Goal: Task Accomplishment & Management: Complete application form

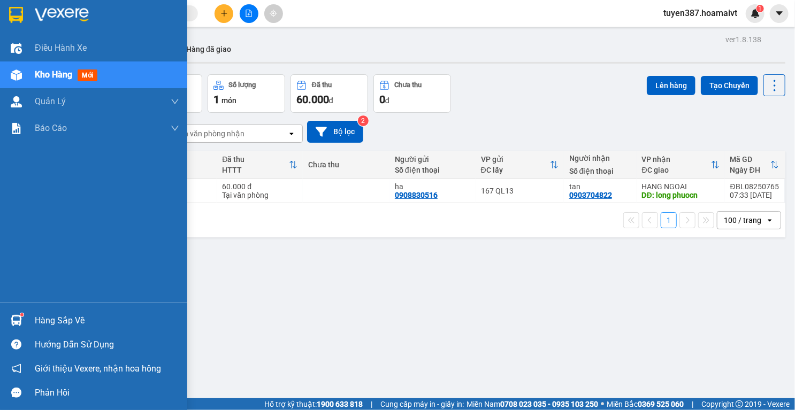
click at [18, 317] on img at bounding box center [16, 320] width 11 height 11
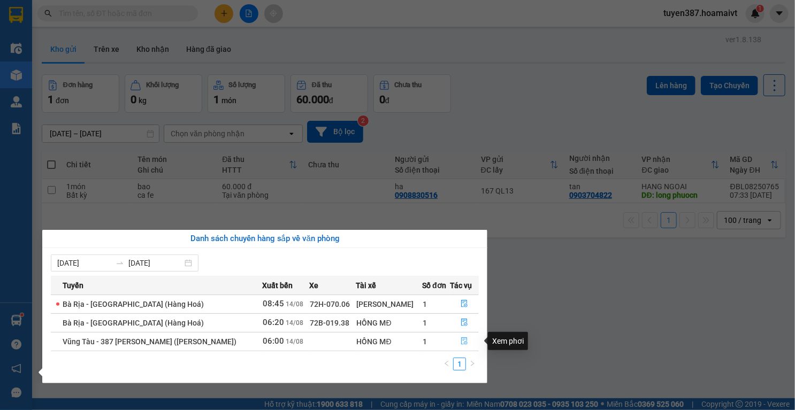
click at [460, 337] on button "button" at bounding box center [464, 341] width 28 height 17
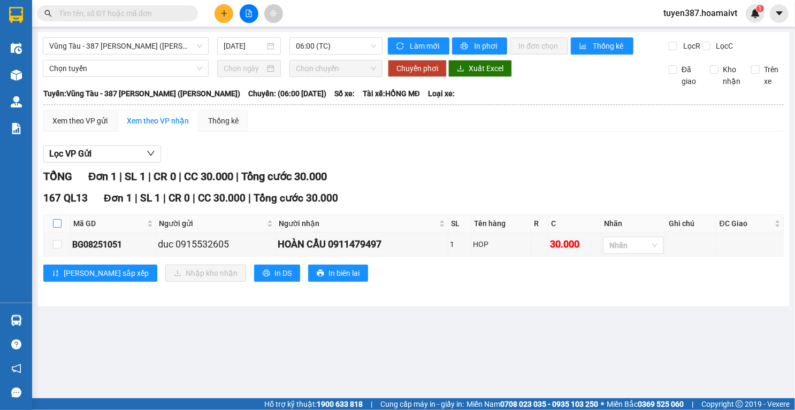
click at [55, 228] on input "checkbox" at bounding box center [57, 223] width 9 height 9
checkbox input "true"
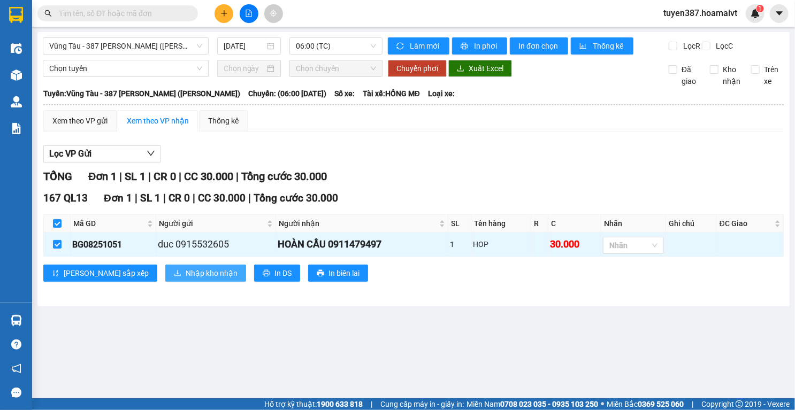
click at [186, 279] on span "Nhập kho nhận" at bounding box center [212, 273] width 52 height 12
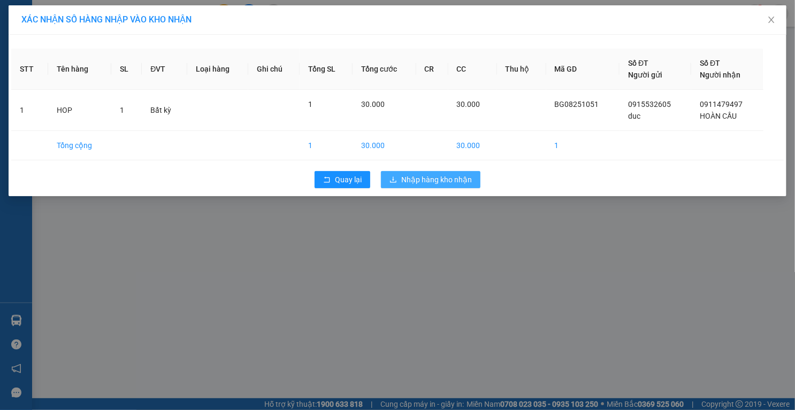
click at [445, 185] on button "Nhập hàng kho nhận" at bounding box center [431, 179] width 100 height 17
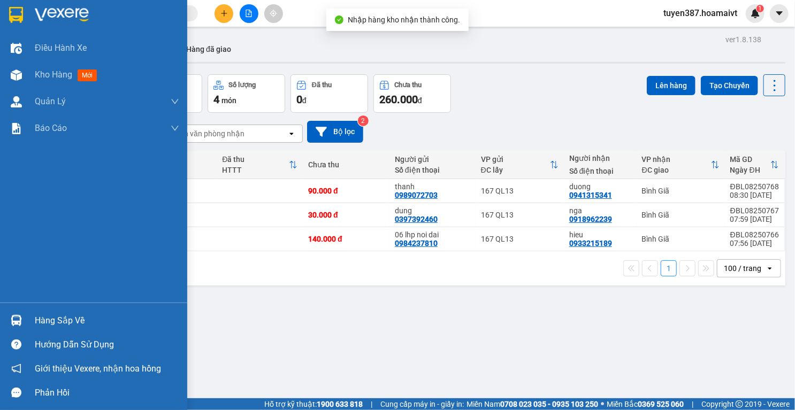
click at [16, 321] on img at bounding box center [16, 320] width 11 height 11
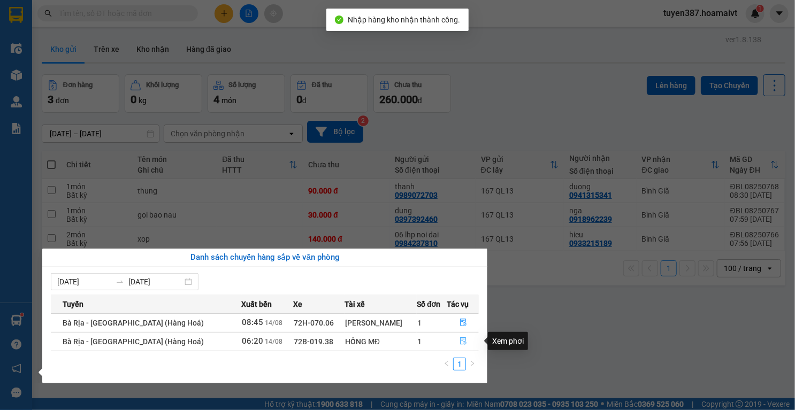
click at [460, 340] on icon "file-done" at bounding box center [463, 341] width 7 height 7
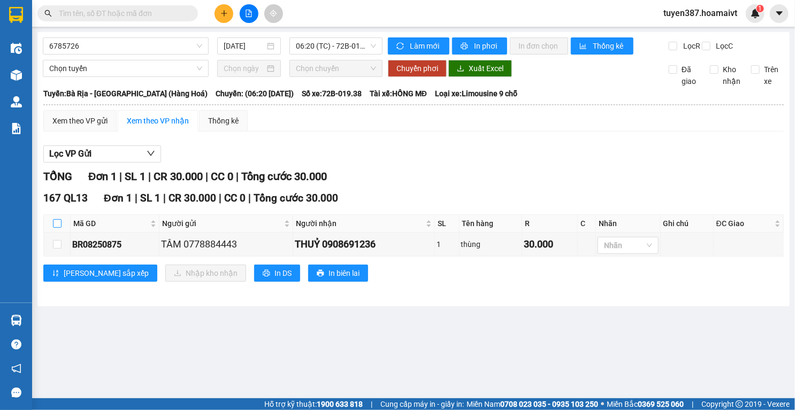
click at [56, 228] on input "checkbox" at bounding box center [57, 223] width 9 height 9
checkbox input "true"
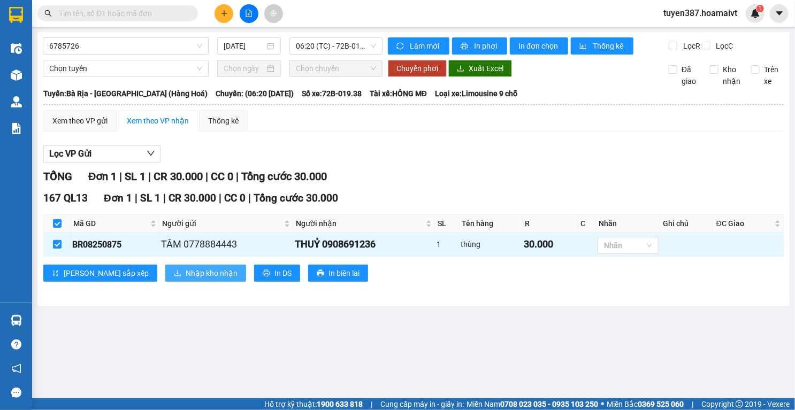
click at [186, 276] on span "Nhập kho nhận" at bounding box center [212, 273] width 52 height 12
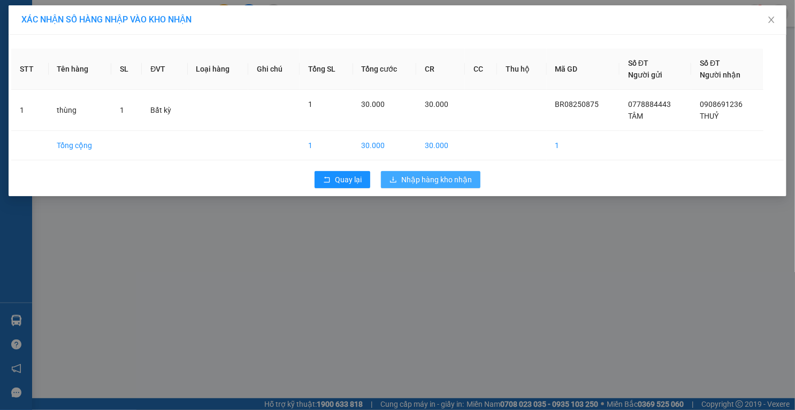
click at [423, 185] on span "Nhập hàng kho nhận" at bounding box center [436, 180] width 71 height 12
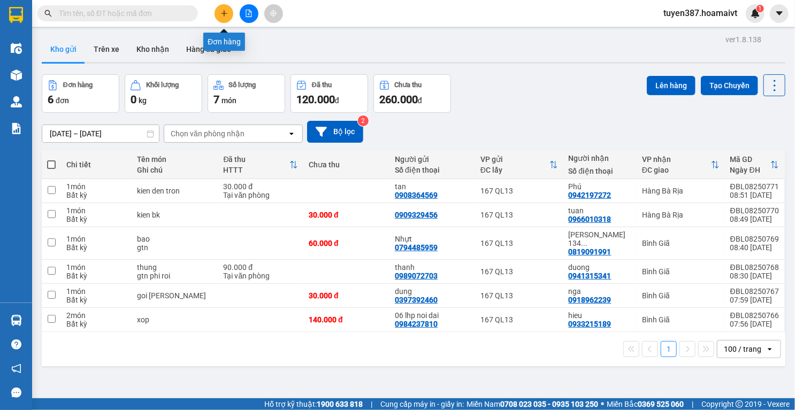
click at [225, 17] on button at bounding box center [224, 13] width 19 height 19
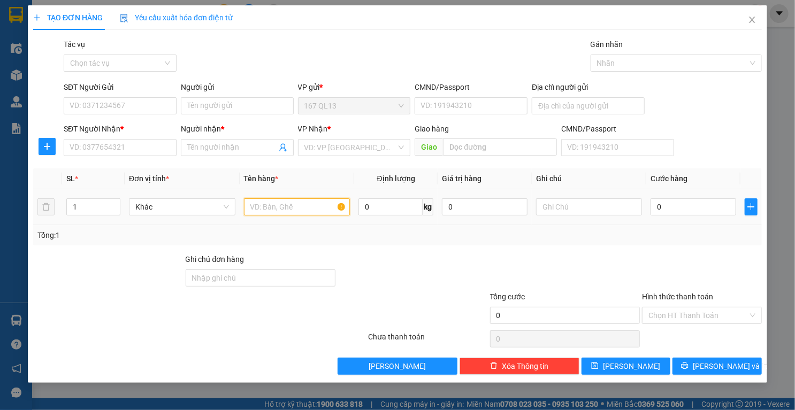
click at [302, 200] on input "text" at bounding box center [297, 206] width 106 height 17
type input "xop"
click at [147, 147] on input "SĐT Người Nhận *" at bounding box center [120, 147] width 113 height 17
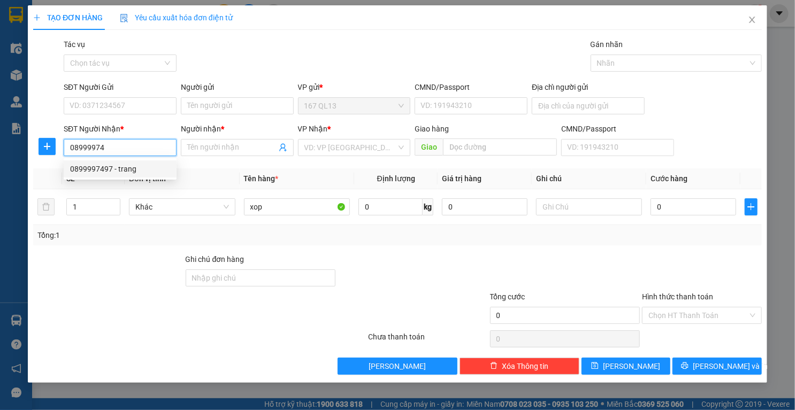
click at [122, 171] on div "0899997497 - trang" at bounding box center [120, 169] width 100 height 12
type input "0899997497"
type input "trang"
type input "phu my"
type input "0899997497"
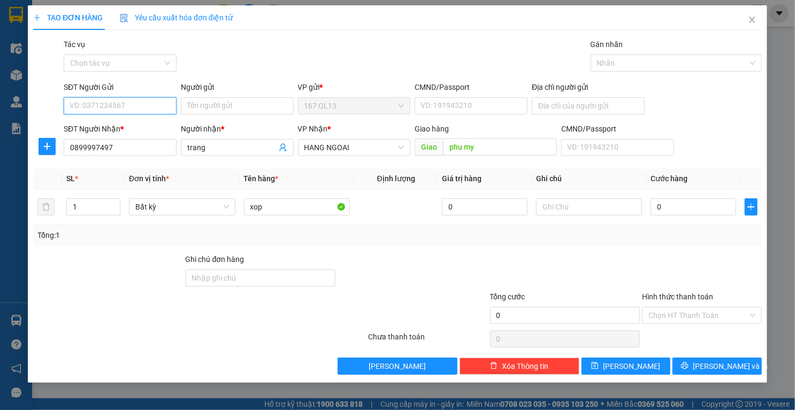
click at [147, 109] on input "SĐT Người Gửi" at bounding box center [120, 105] width 113 height 17
click at [134, 132] on div "0909249917 - thanh" at bounding box center [122, 127] width 105 height 12
type input "0909249917"
type input "thanh"
type input "079075009762"
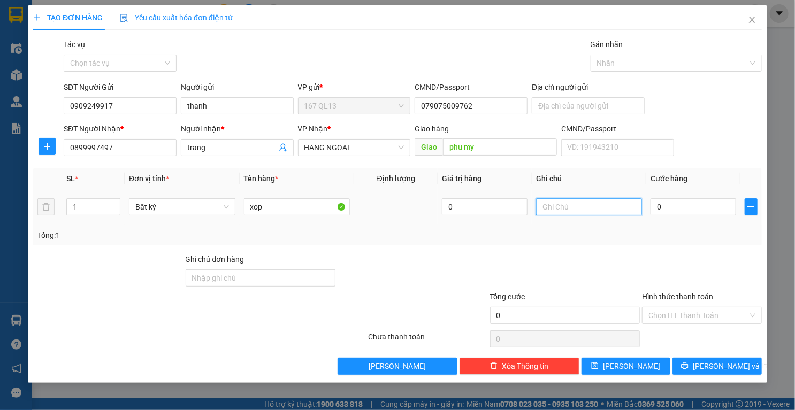
click at [594, 205] on input "text" at bounding box center [589, 206] width 106 height 17
type input "h san"
click at [710, 205] on input "0" at bounding box center [694, 206] width 86 height 17
type input "5"
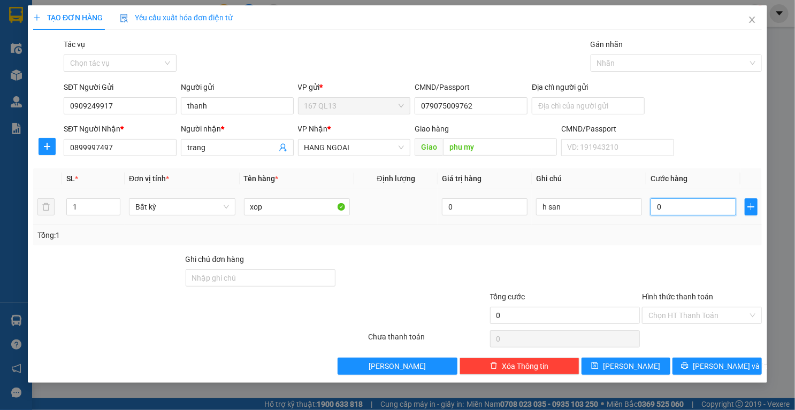
type input "5"
type input "50"
type input "50.000"
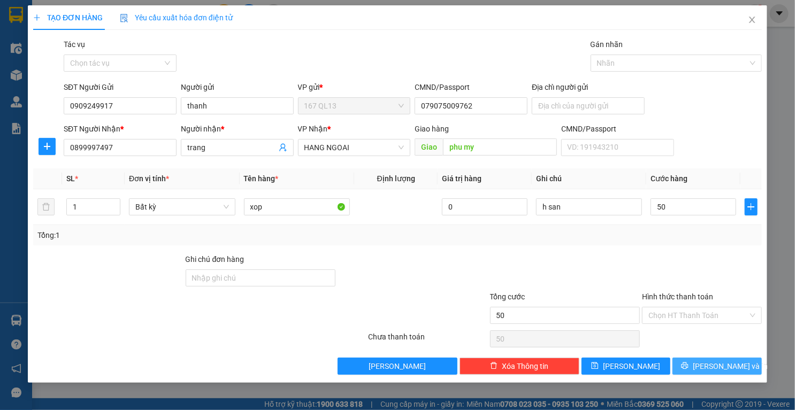
type input "50.000"
click at [689, 364] on button "Lưu và In" at bounding box center [716, 366] width 89 height 17
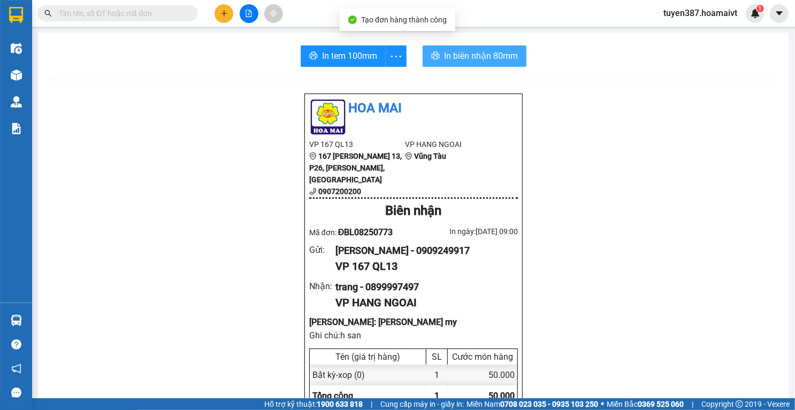
drag, startPoint x: 467, startPoint y: 55, endPoint x: 641, endPoint y: 57, distance: 174.9
click at [468, 55] on span "In biên nhận 80mm" at bounding box center [481, 55] width 74 height 13
drag, startPoint x: 350, startPoint y: 55, endPoint x: 434, endPoint y: 55, distance: 84.0
click at [354, 56] on span "In tem 100mm" at bounding box center [349, 55] width 55 height 13
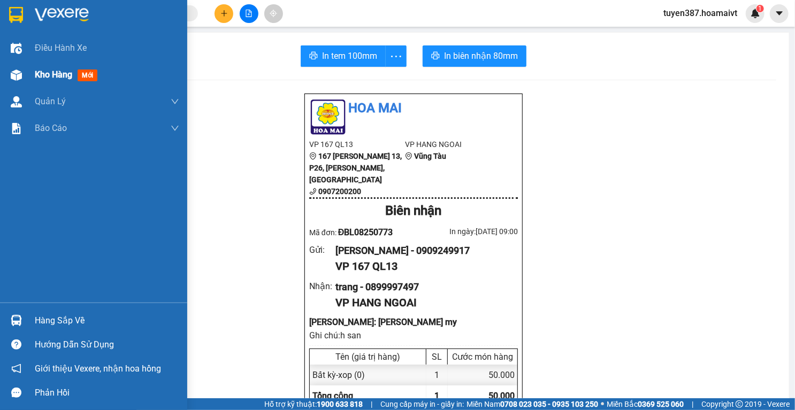
click at [13, 64] on div "Kho hàng mới" at bounding box center [93, 75] width 187 height 27
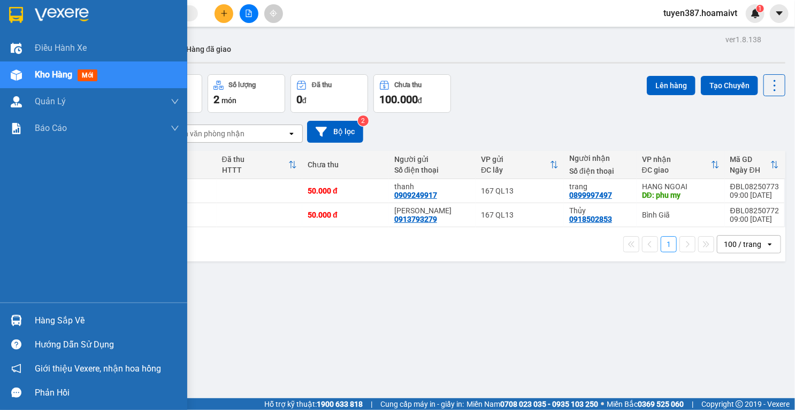
click at [13, 317] on img at bounding box center [16, 320] width 11 height 11
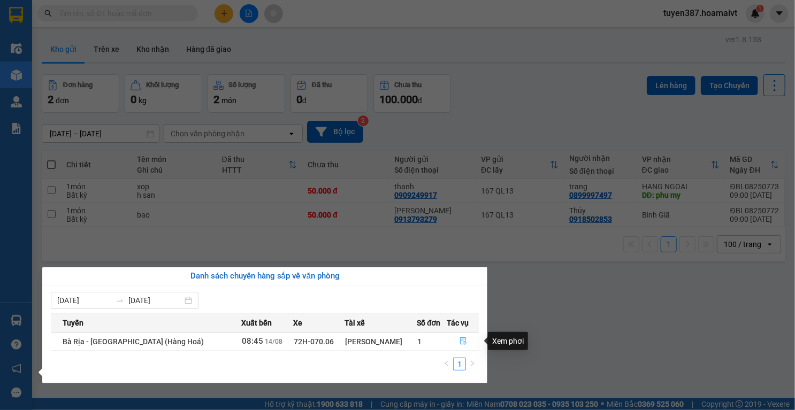
click at [462, 337] on button "button" at bounding box center [463, 341] width 31 height 17
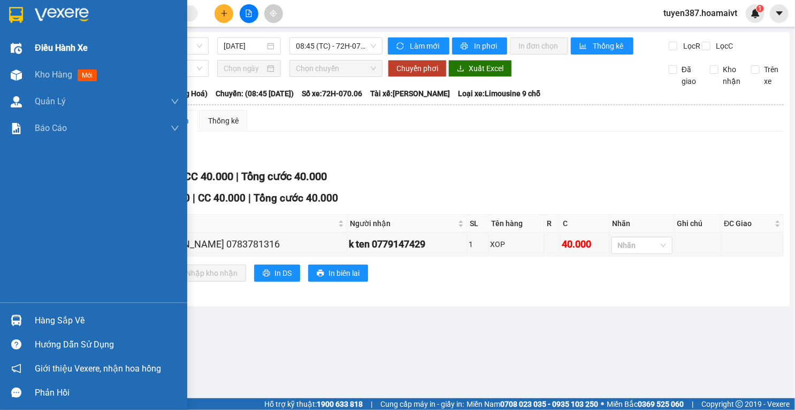
click at [12, 42] on div at bounding box center [16, 48] width 19 height 19
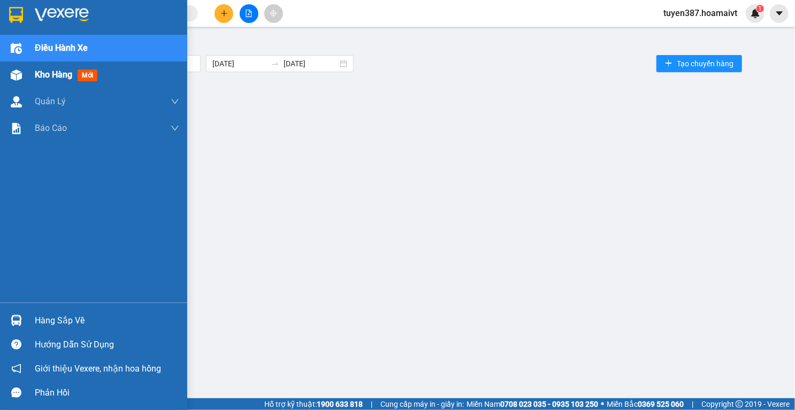
click at [15, 70] on img at bounding box center [16, 75] width 11 height 11
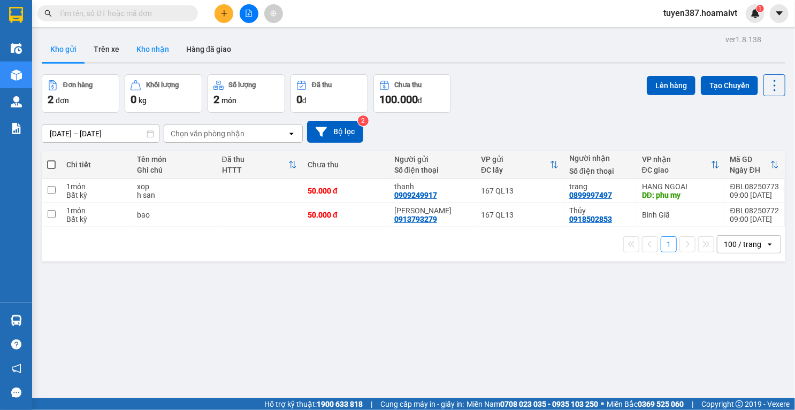
click at [142, 44] on button "Kho nhận" at bounding box center [153, 49] width 50 height 26
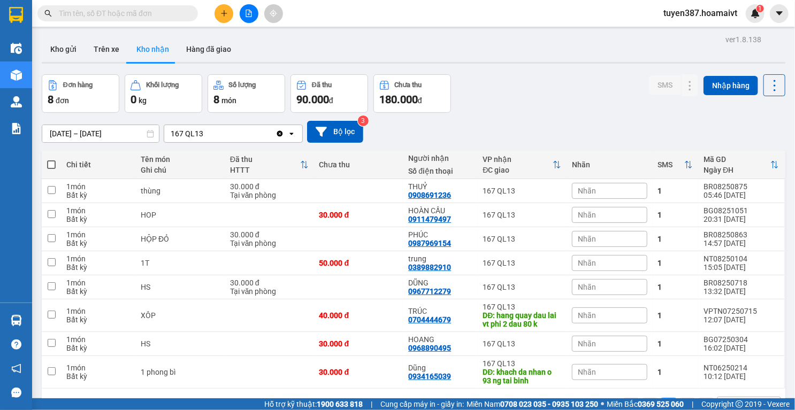
click at [148, 13] on input "text" at bounding box center [122, 13] width 126 height 12
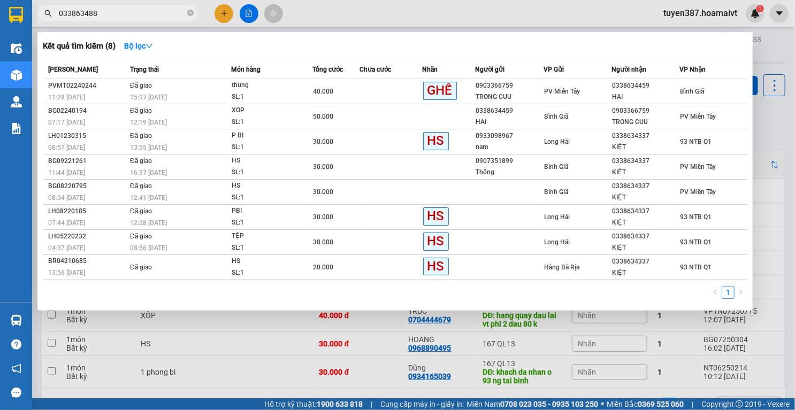
type input "0338634880"
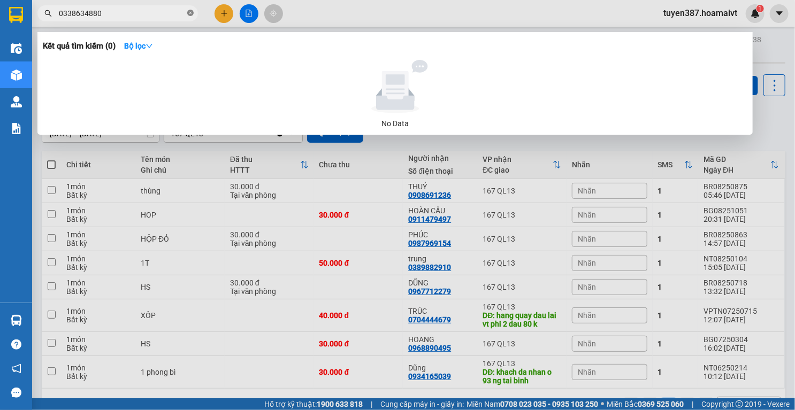
click at [193, 10] on icon "close-circle" at bounding box center [190, 13] width 6 height 6
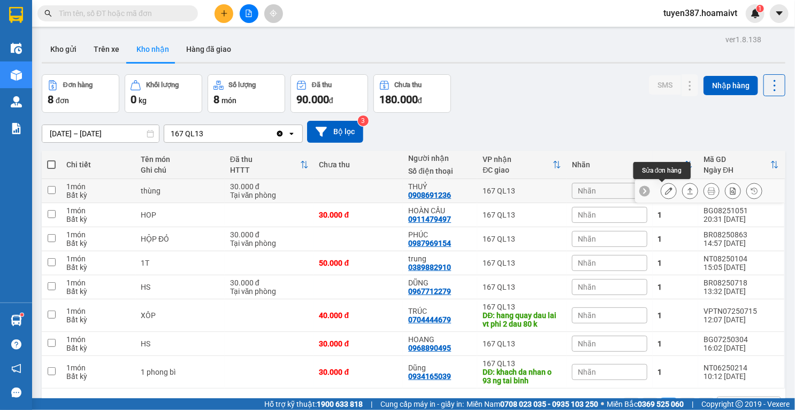
click at [665, 192] on icon at bounding box center [668, 190] width 7 height 7
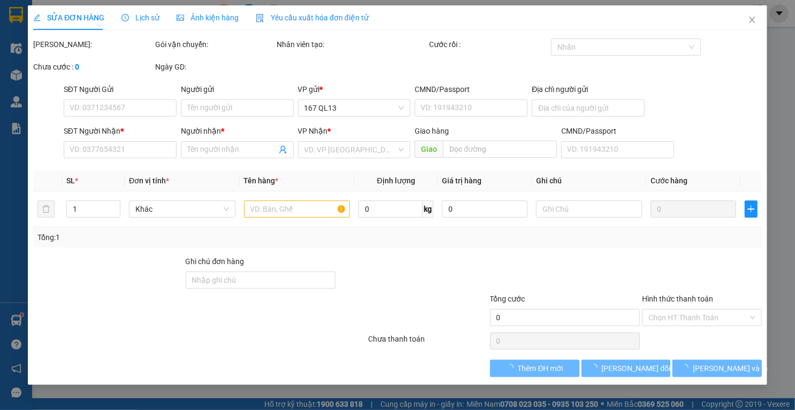
type input "0778884443"
type input "TÂM"
type input "0908691236"
type input "THUỶ"
type input "30.000"
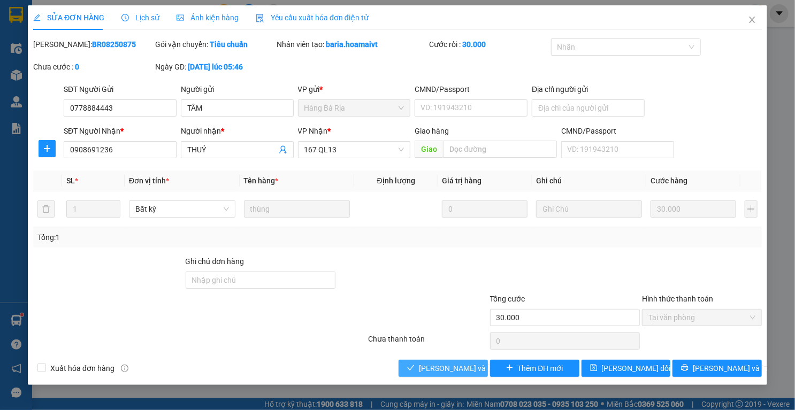
click at [457, 370] on span "Lưu và Giao hàng" at bounding box center [491, 369] width 144 height 12
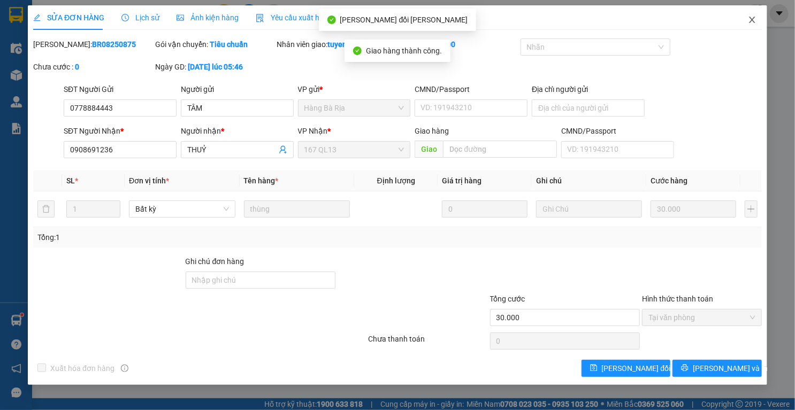
click at [753, 17] on icon "close" at bounding box center [752, 20] width 9 height 9
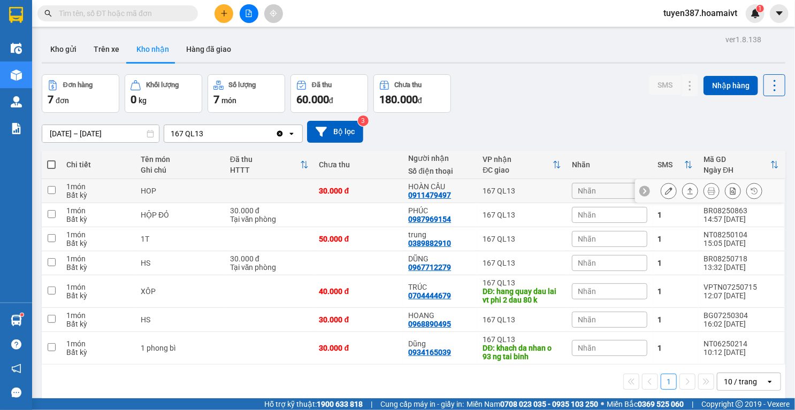
drag, startPoint x: 748, startPoint y: 193, endPoint x: 703, endPoint y: 135, distance: 73.1
click at [59, 58] on button "Kho gửi" at bounding box center [63, 49] width 43 height 26
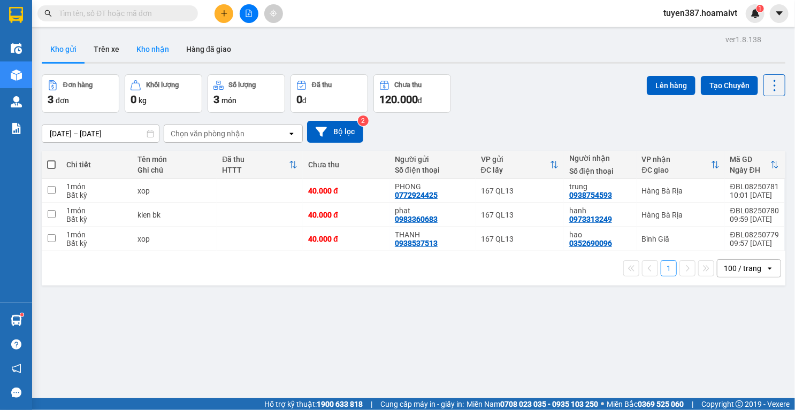
click at [143, 50] on button "Kho nhận" at bounding box center [153, 49] width 50 height 26
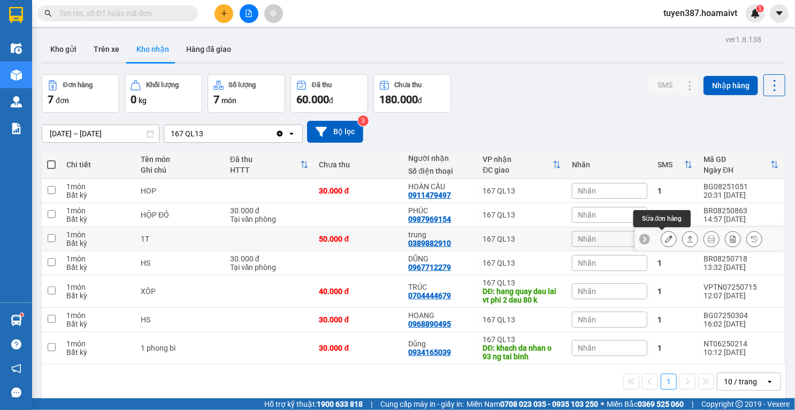
click at [665, 239] on icon at bounding box center [668, 238] width 7 height 7
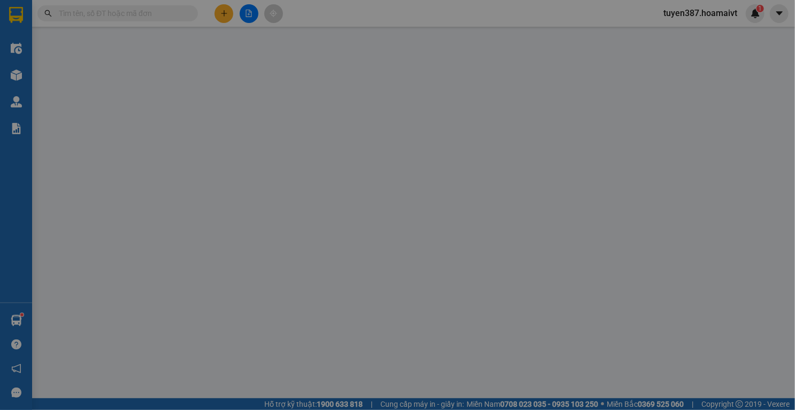
type input "0389882910"
type input "trung"
type input "50.000"
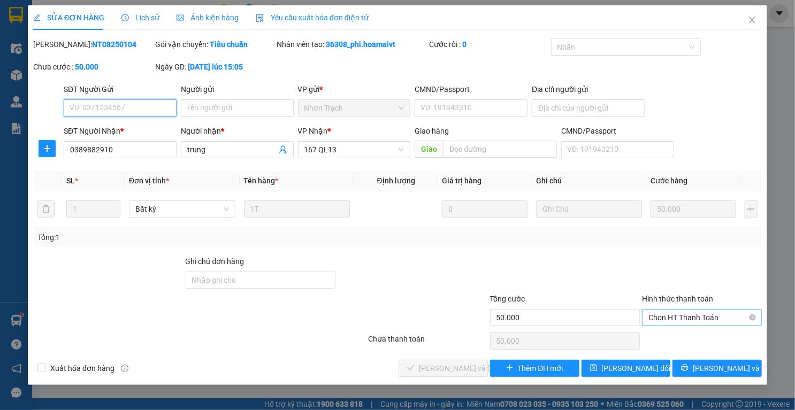
click at [706, 312] on span "Chọn HT Thanh Toán" at bounding box center [701, 318] width 107 height 16
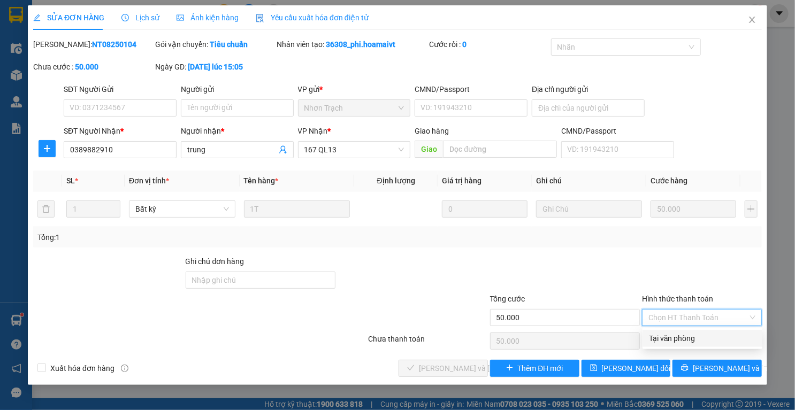
click at [684, 332] on div "Tại văn phòng" at bounding box center [703, 338] width 120 height 17
type input "0"
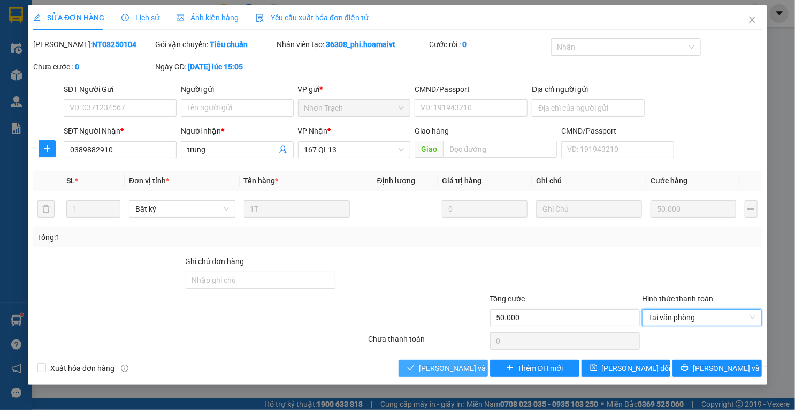
click at [462, 361] on button "Lưu và Giao hàng" at bounding box center [443, 368] width 89 height 17
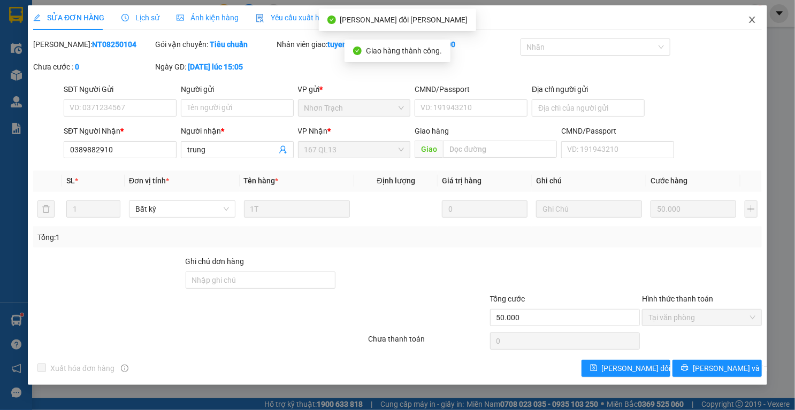
click at [755, 16] on span "Close" at bounding box center [752, 20] width 30 height 30
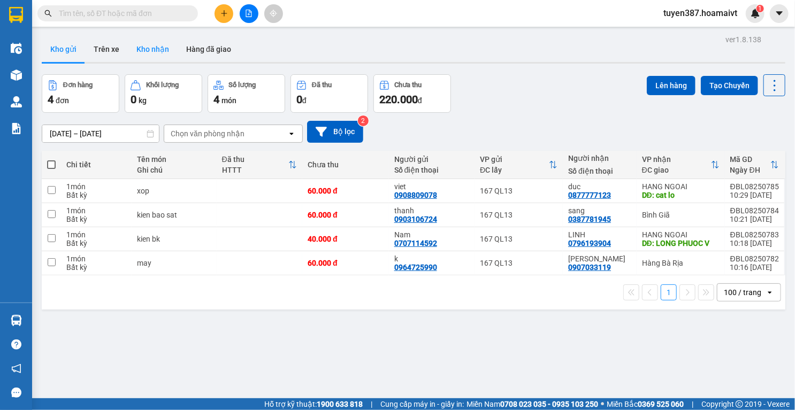
click at [152, 48] on button "Kho nhận" at bounding box center [153, 49] width 50 height 26
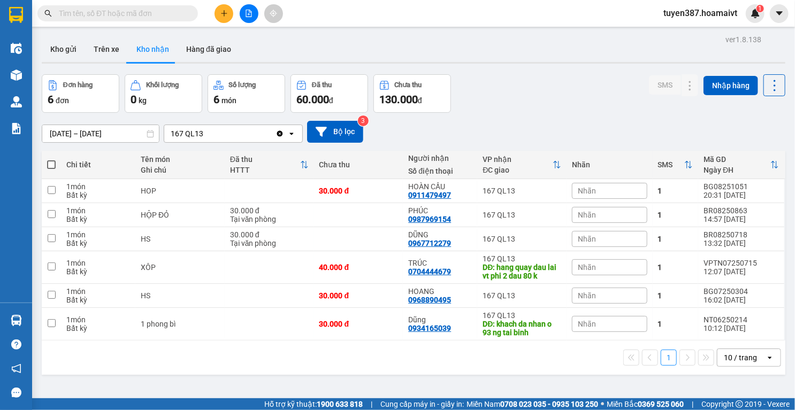
click at [744, 355] on div "10 / trang" at bounding box center [740, 358] width 33 height 11
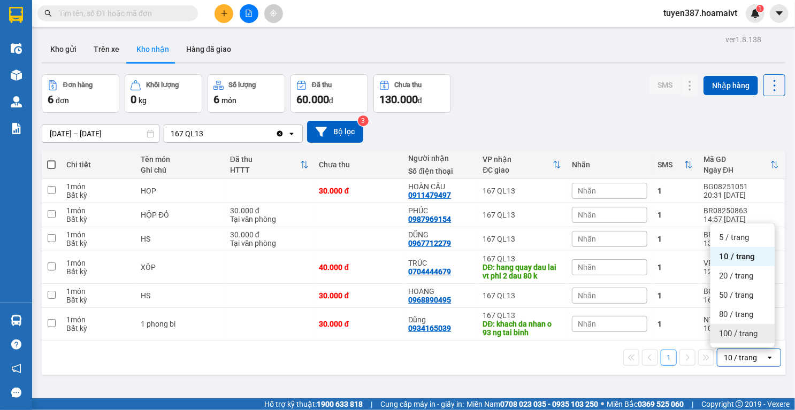
click at [740, 338] on span "100 / trang" at bounding box center [738, 333] width 39 height 11
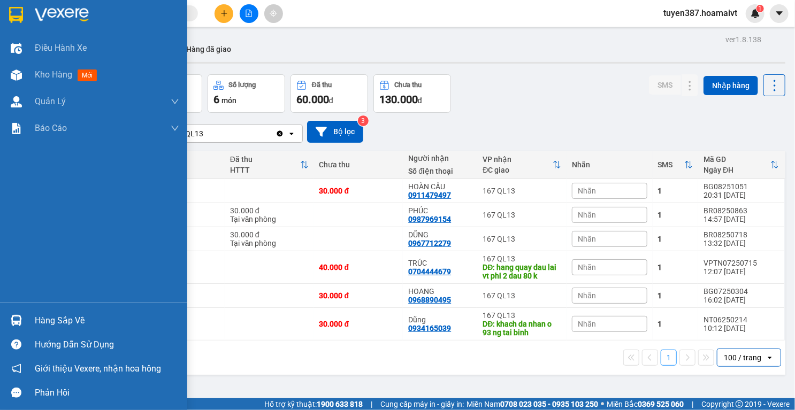
click at [13, 315] on div at bounding box center [16, 320] width 19 height 19
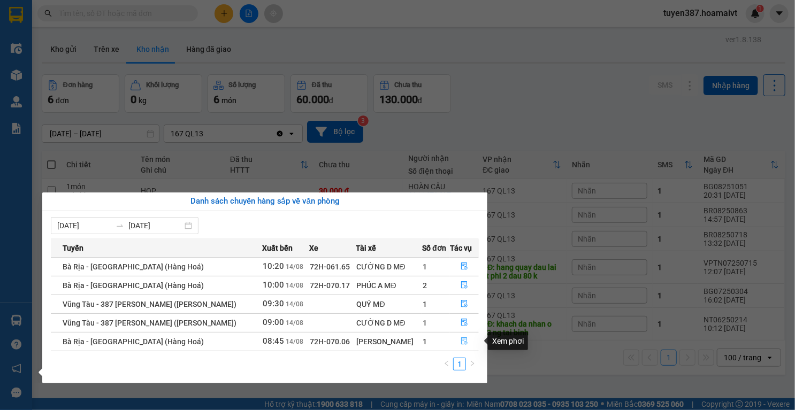
click at [463, 341] on icon "file-done" at bounding box center [464, 341] width 7 height 7
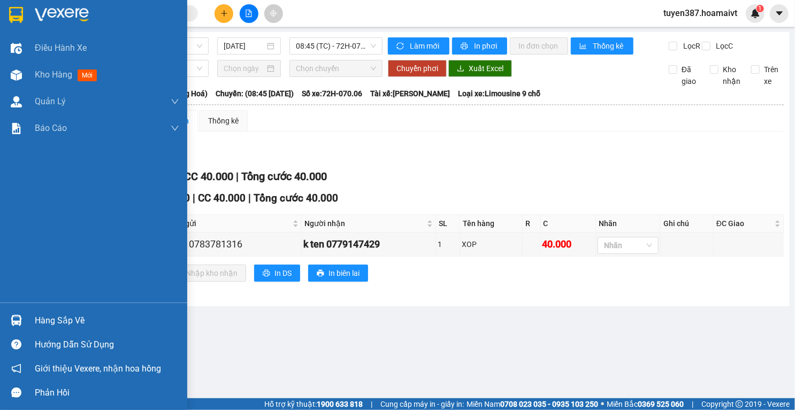
click at [13, 320] on img at bounding box center [16, 320] width 11 height 11
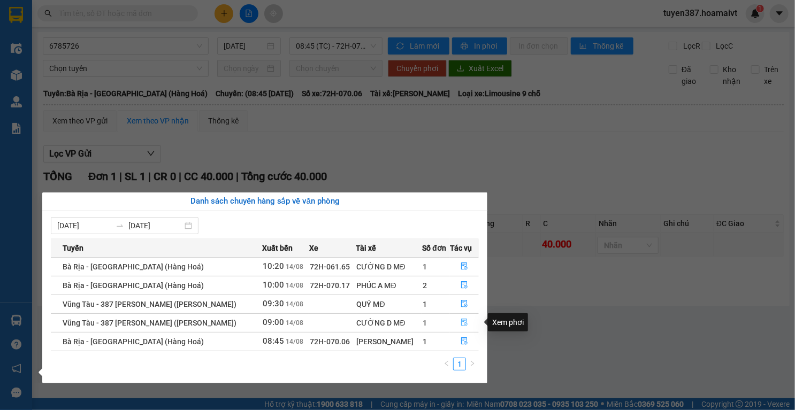
click at [465, 325] on icon "file-done" at bounding box center [464, 322] width 7 height 7
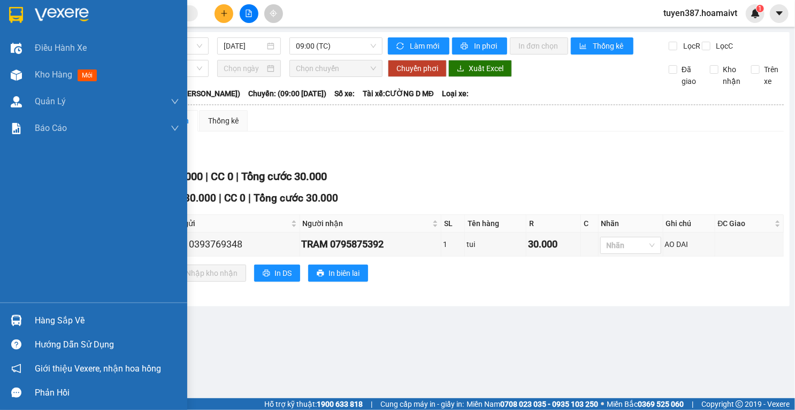
click at [19, 314] on div at bounding box center [16, 320] width 19 height 19
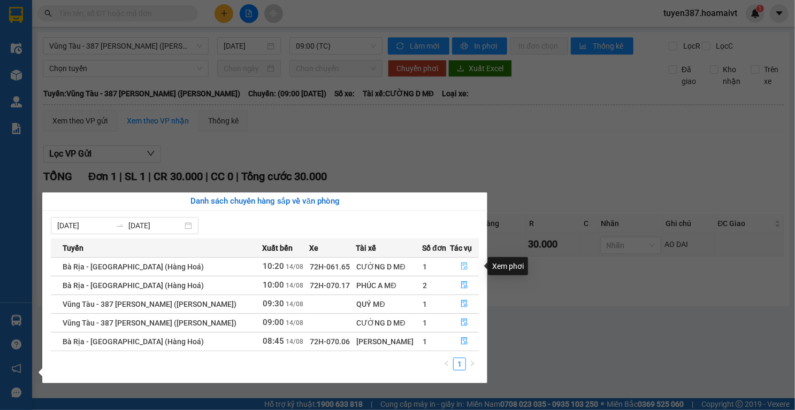
click at [458, 263] on button "button" at bounding box center [464, 266] width 28 height 17
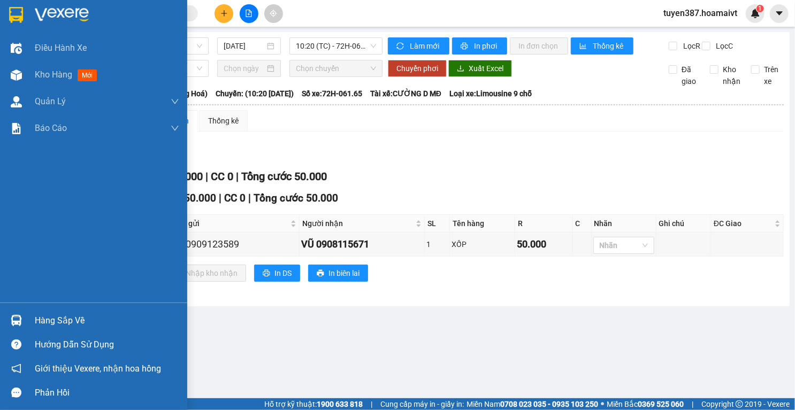
click at [12, 319] on img at bounding box center [16, 320] width 11 height 11
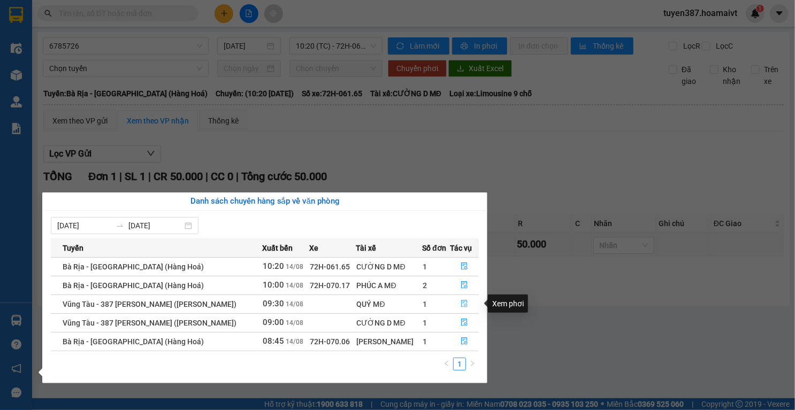
click at [462, 301] on icon "file-done" at bounding box center [464, 303] width 7 height 7
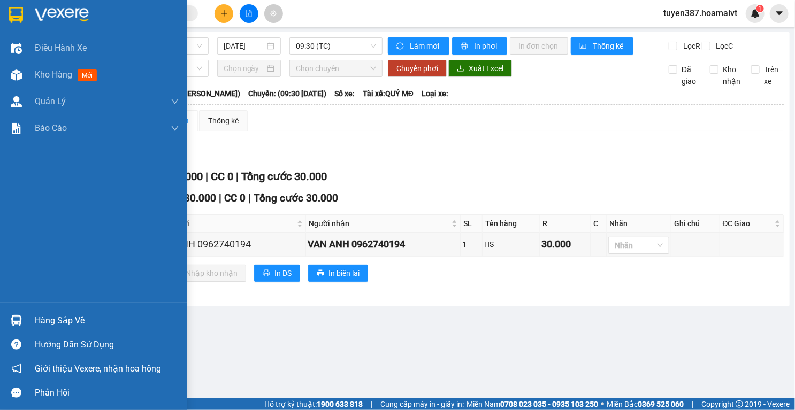
click at [11, 320] on img at bounding box center [16, 320] width 11 height 11
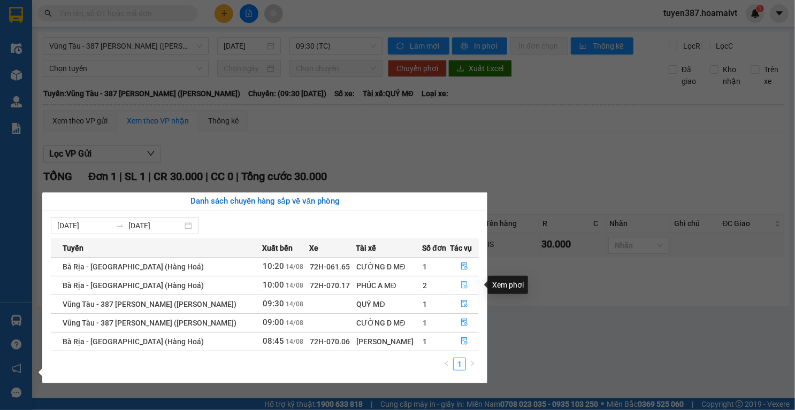
click at [462, 286] on icon "file-done" at bounding box center [464, 284] width 7 height 7
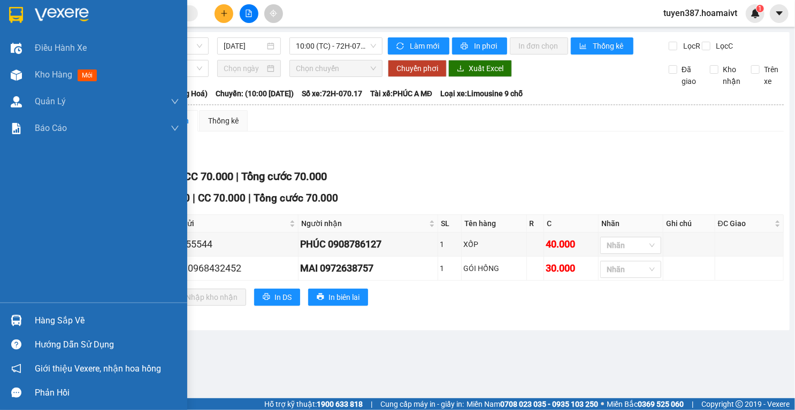
click at [11, 318] on img at bounding box center [16, 320] width 11 height 11
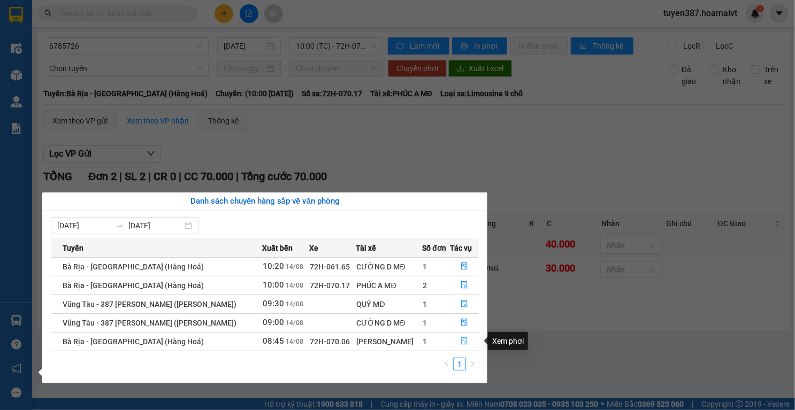
click at [464, 338] on icon "file-done" at bounding box center [464, 341] width 7 height 7
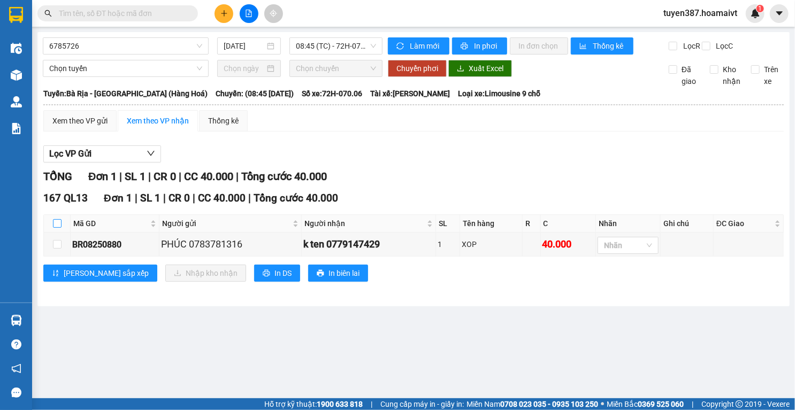
click at [58, 228] on input "checkbox" at bounding box center [57, 223] width 9 height 9
checkbox input "true"
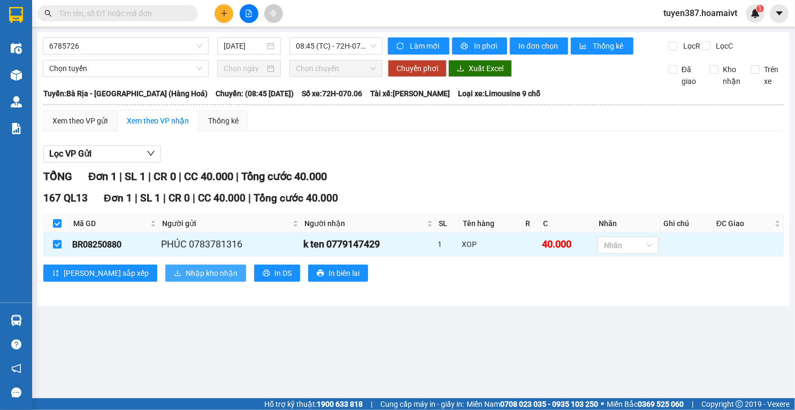
click at [186, 279] on span "Nhập kho nhận" at bounding box center [212, 273] width 52 height 12
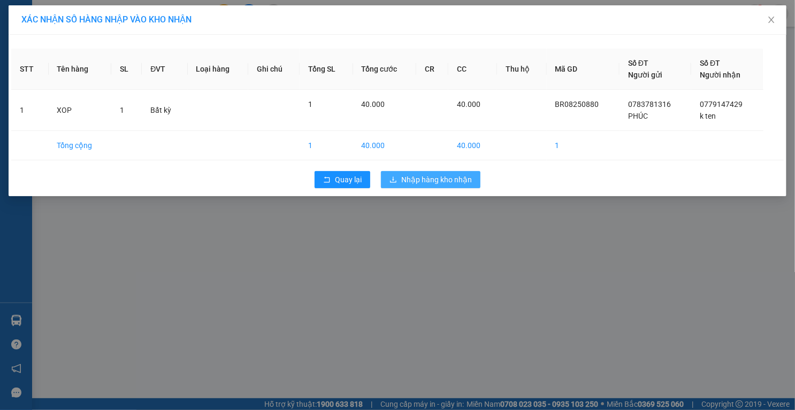
click at [446, 174] on span "Nhập hàng kho nhận" at bounding box center [436, 180] width 71 height 12
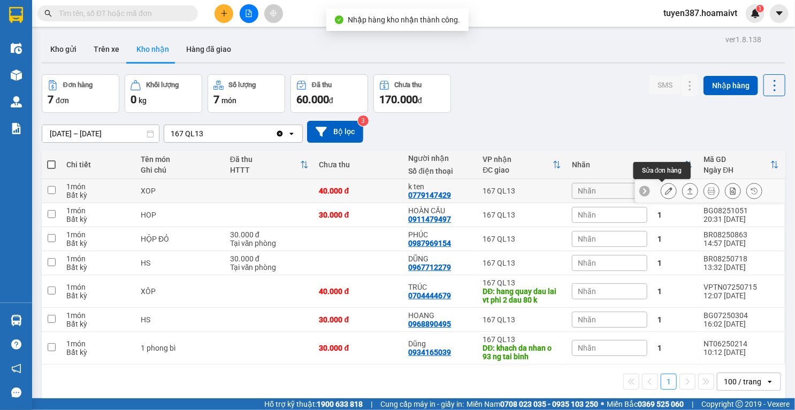
click at [665, 190] on icon at bounding box center [668, 190] width 7 height 7
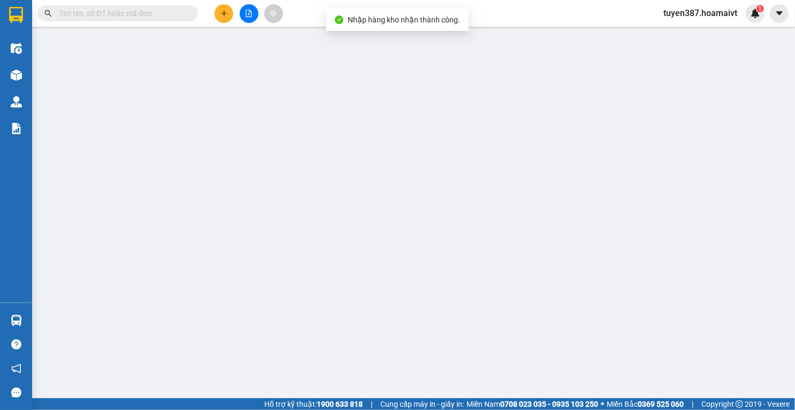
type input "0783781316"
type input "PHÚC"
type input "091204016730"
type input "0779147429"
type input "k ten"
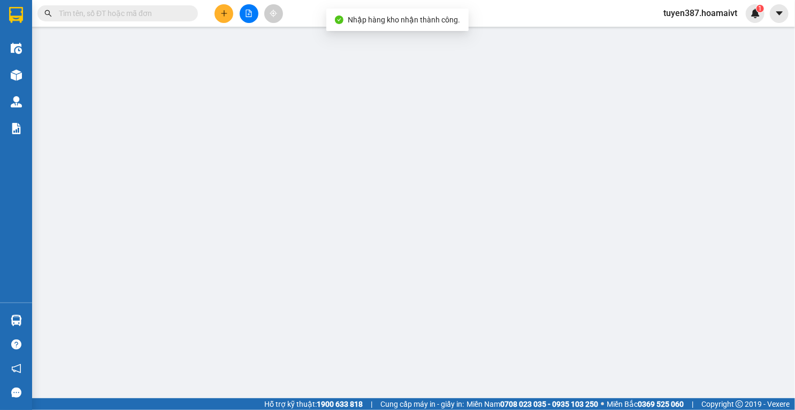
type input "40.000"
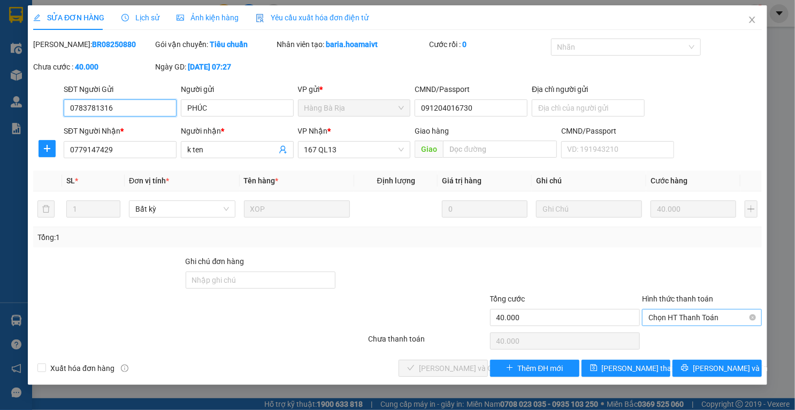
click at [690, 316] on span "Chọn HT Thanh Toán" at bounding box center [701, 318] width 107 height 16
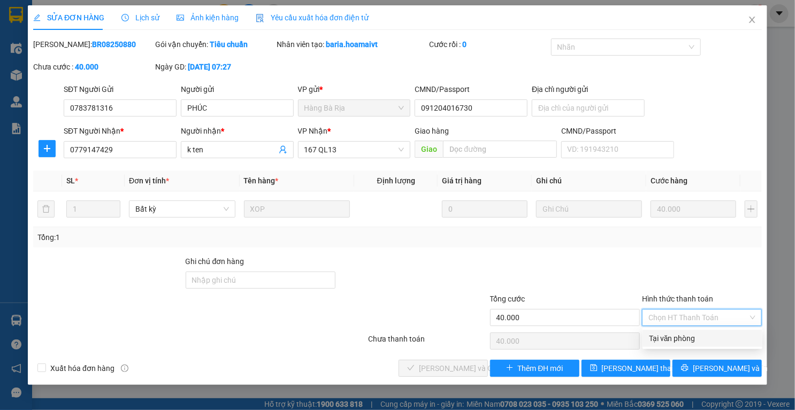
drag, startPoint x: 683, startPoint y: 337, endPoint x: 574, endPoint y: 348, distance: 110.2
click at [670, 337] on div "Tại văn phòng" at bounding box center [702, 339] width 107 height 12
type input "0"
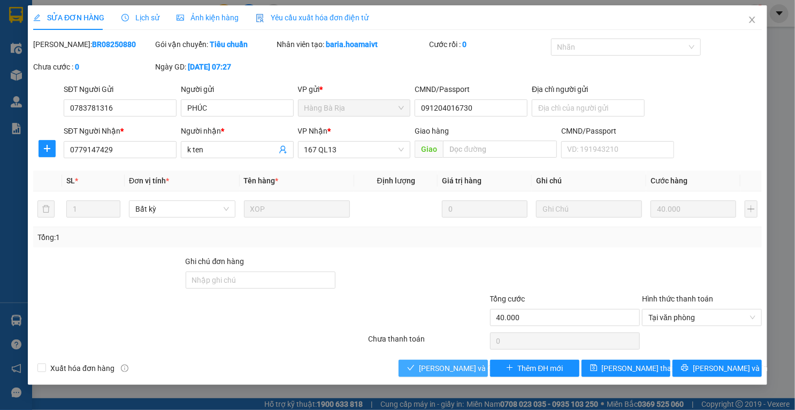
click at [463, 371] on span "Lưu và Giao hàng" at bounding box center [470, 369] width 103 height 12
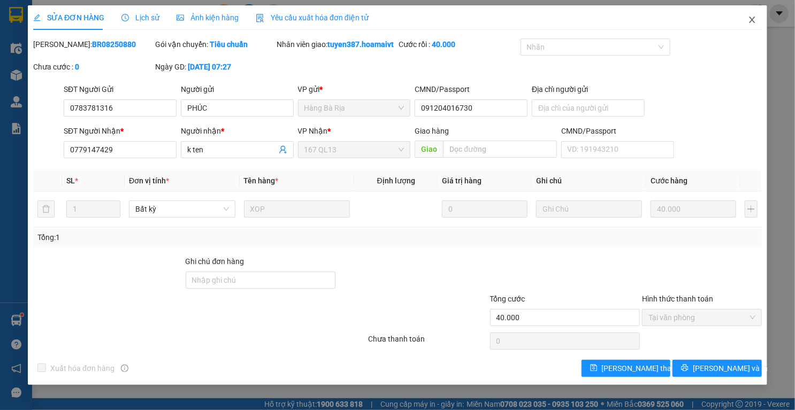
click at [754, 16] on icon "close" at bounding box center [752, 20] width 9 height 9
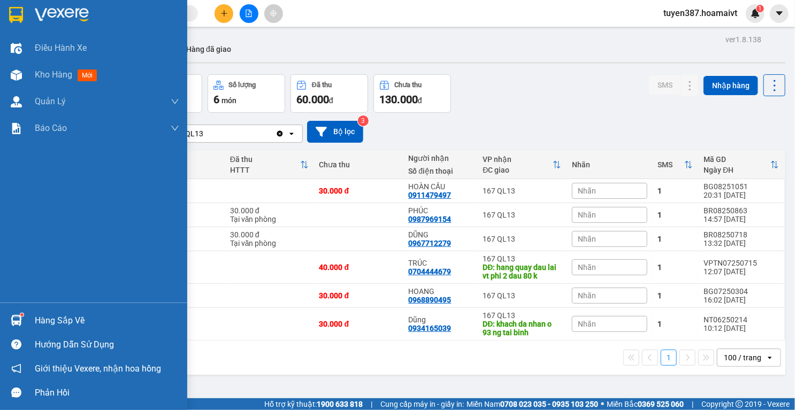
click at [11, 317] on img at bounding box center [16, 320] width 11 height 11
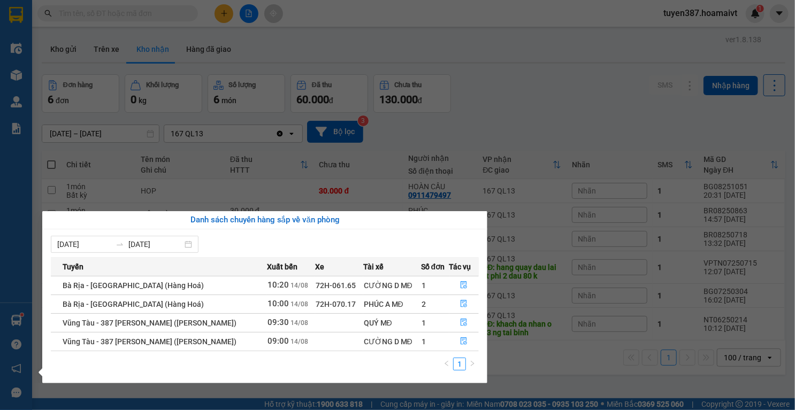
click at [656, 60] on section "Kết quả tìm kiếm ( 0 ) Bộ lọc No Data tuyen387.hoamaivt 1 Điều hành xe Kho hàng…" at bounding box center [397, 205] width 795 height 410
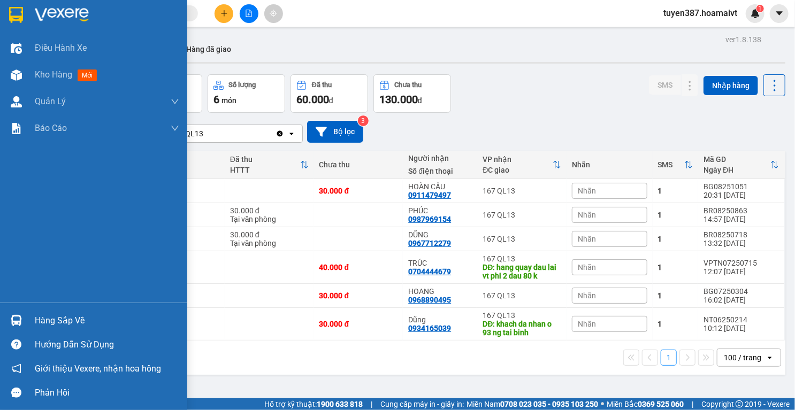
click at [16, 323] on img at bounding box center [16, 320] width 11 height 11
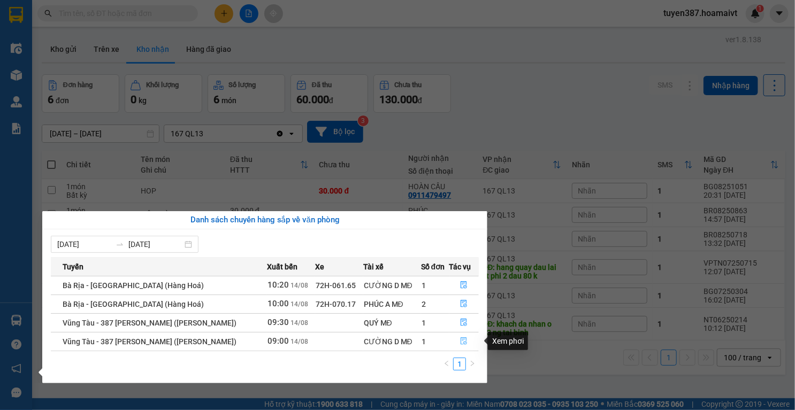
click at [475, 341] on button "button" at bounding box center [464, 341] width 29 height 17
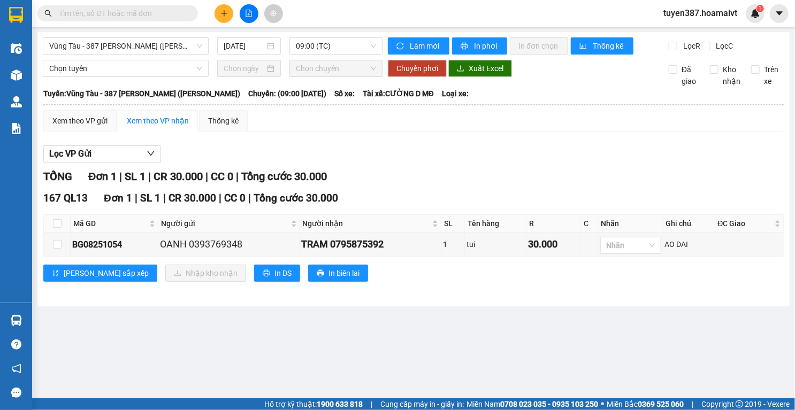
click at [456, 156] on div "Lọc VP Gửi" at bounding box center [413, 155] width 740 height 18
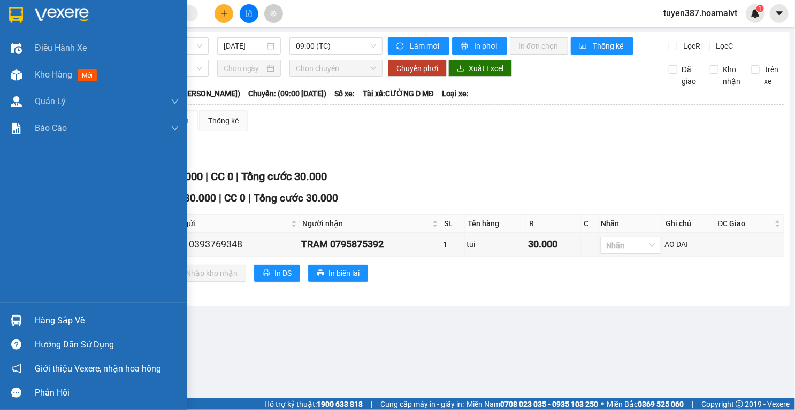
click at [14, 313] on div at bounding box center [16, 320] width 19 height 19
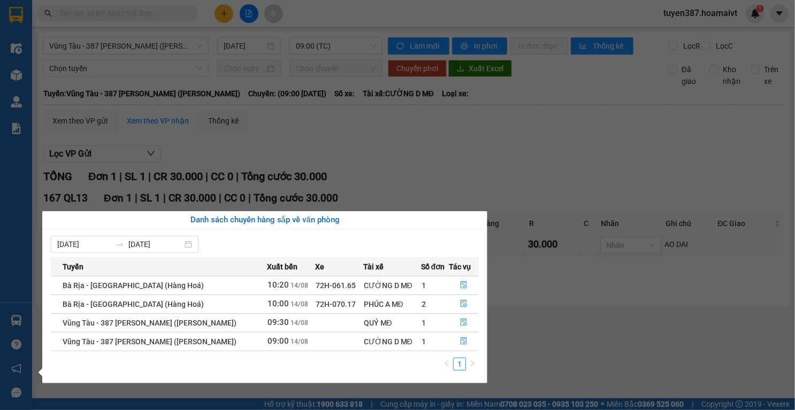
click at [409, 160] on section "Kết quả tìm kiếm ( 0 ) Bộ lọc No Data tuyen387.hoamaivt 1 Điều hành xe Kho hàng…" at bounding box center [397, 205] width 795 height 410
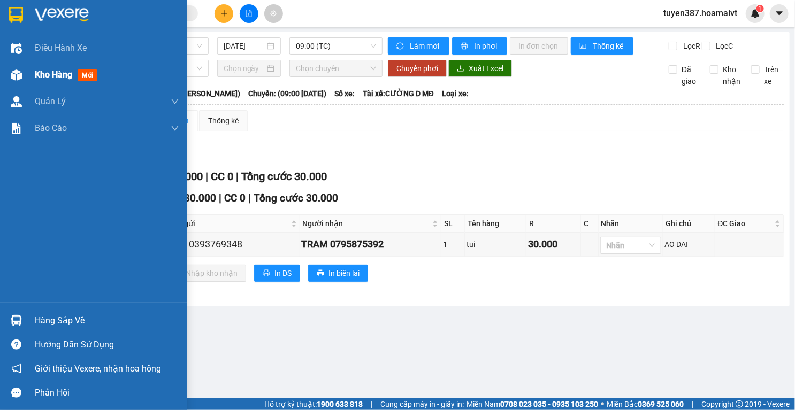
click at [14, 74] on img at bounding box center [16, 75] width 11 height 11
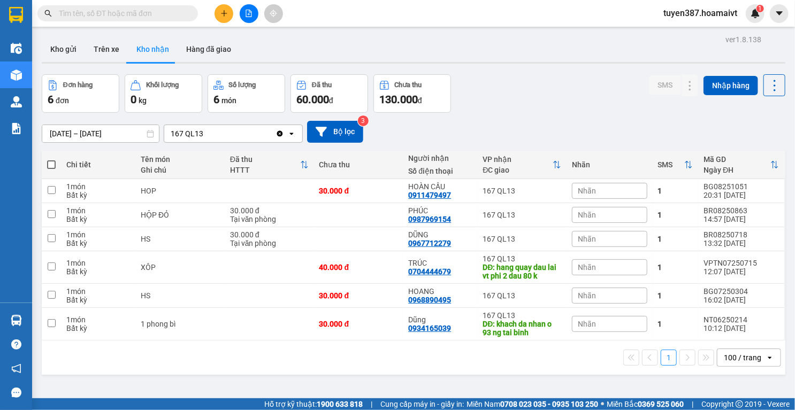
click at [147, 49] on button "Kho nhận" at bounding box center [153, 49] width 50 height 26
click at [556, 51] on div "Kho gửi Trên xe Kho nhận Hàng đã giao" at bounding box center [414, 50] width 744 height 28
click at [225, 13] on icon "plus" at bounding box center [224, 13] width 6 height 1
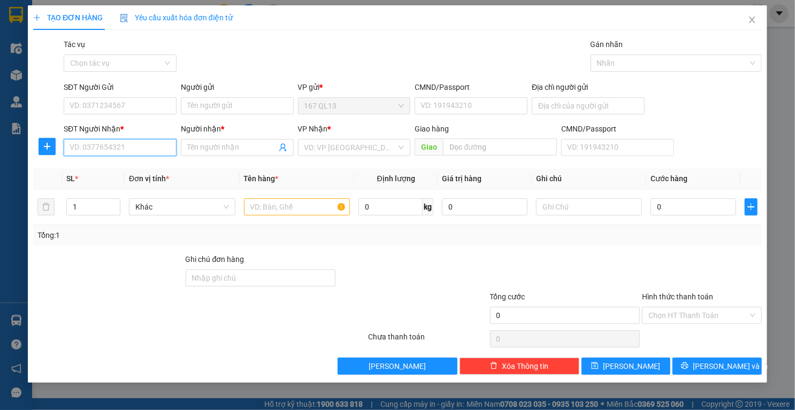
click at [150, 154] on input "SĐT Người Nhận *" at bounding box center [120, 147] width 113 height 17
type input "0"
click at [167, 100] on input "SĐT Người Gửi" at bounding box center [120, 105] width 113 height 17
click at [157, 103] on input "SĐT Người Gửi" at bounding box center [120, 105] width 113 height 17
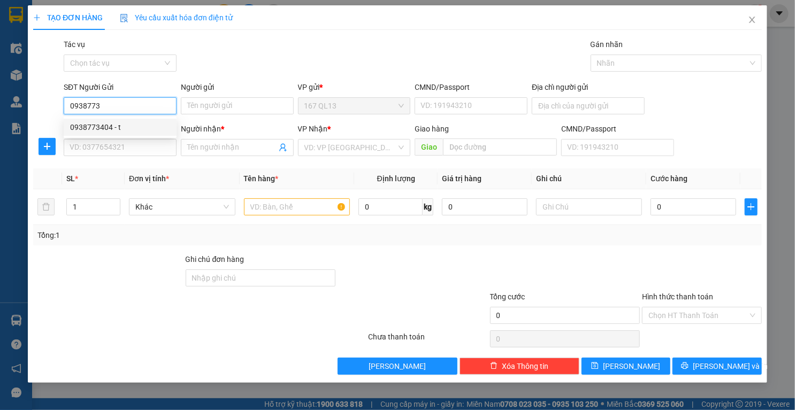
click at [102, 129] on div "0938773404 - t" at bounding box center [120, 127] width 100 height 12
type input "0938773404"
type input "t"
type input "0906180296"
type input "HUY"
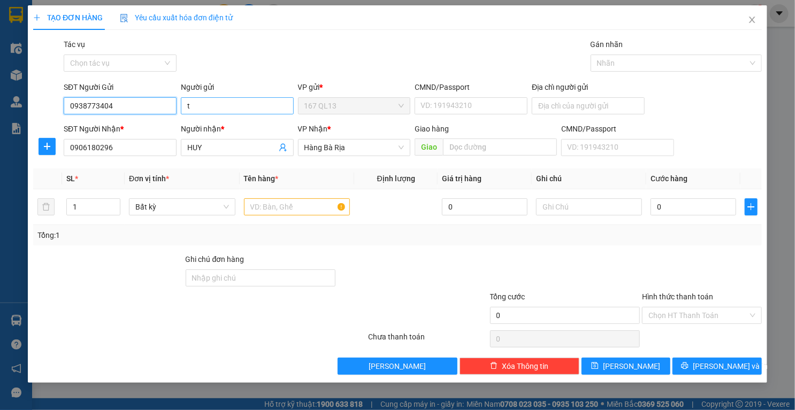
type input "0938773404"
click at [215, 106] on input "t" at bounding box center [237, 105] width 113 height 17
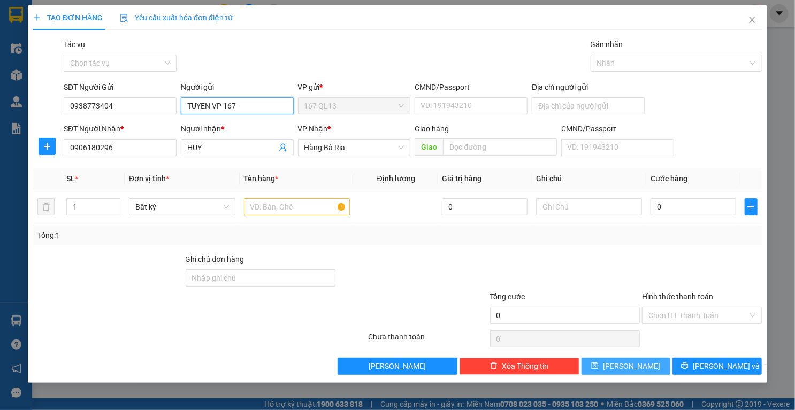
type input "TUYEN VP 167"
click at [639, 370] on button "Lưu" at bounding box center [626, 366] width 89 height 17
click at [750, 21] on icon "close" at bounding box center [752, 20] width 9 height 9
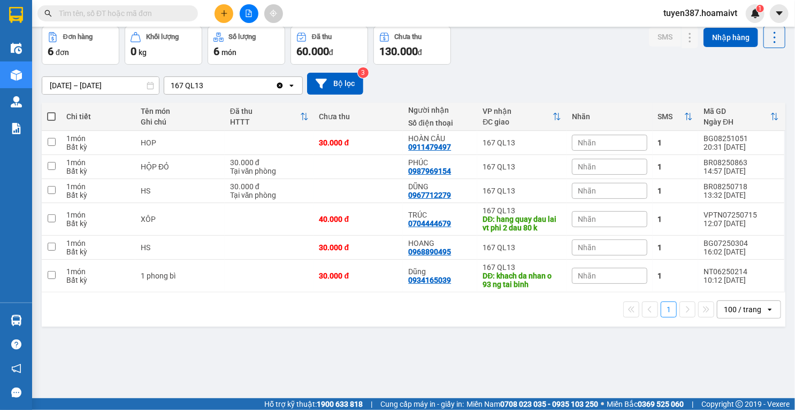
scroll to position [49, 0]
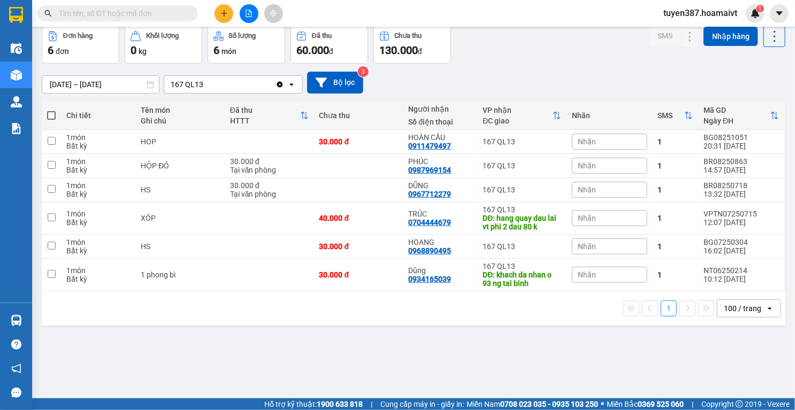
click at [171, 9] on input "text" at bounding box center [122, 13] width 126 height 12
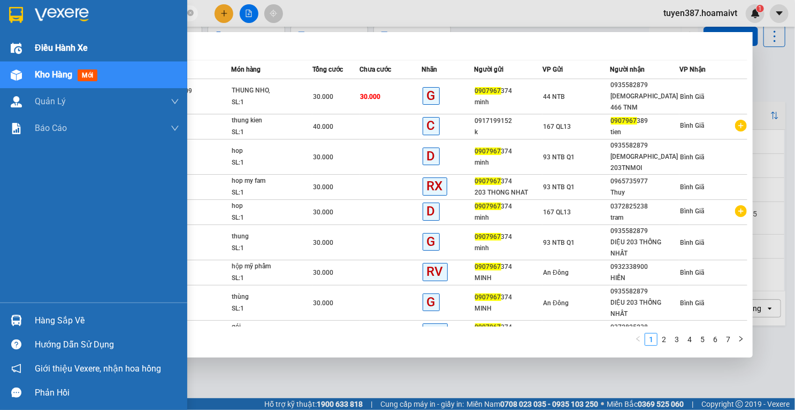
type input "0907967"
click at [19, 51] on img at bounding box center [16, 48] width 11 height 11
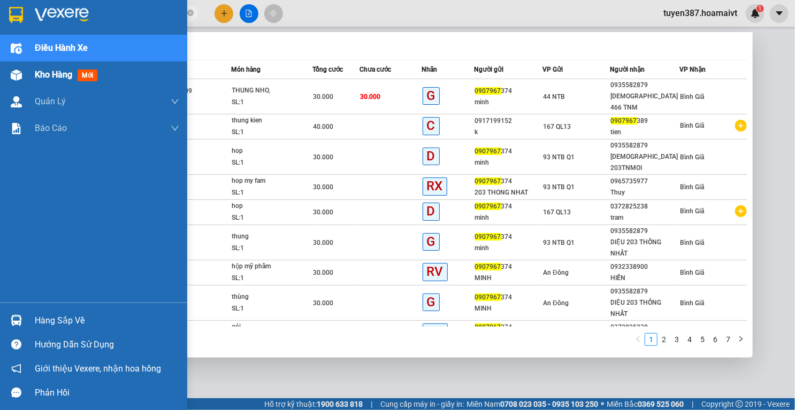
click at [14, 72] on img at bounding box center [16, 75] width 11 height 11
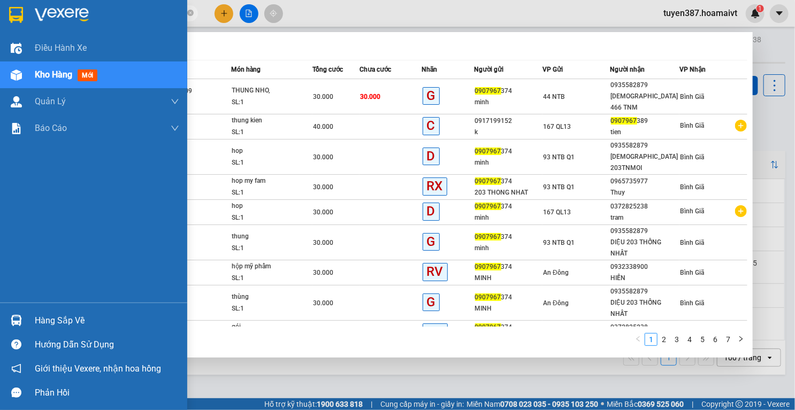
click at [49, 77] on span "Kho hàng" at bounding box center [53, 75] width 37 height 10
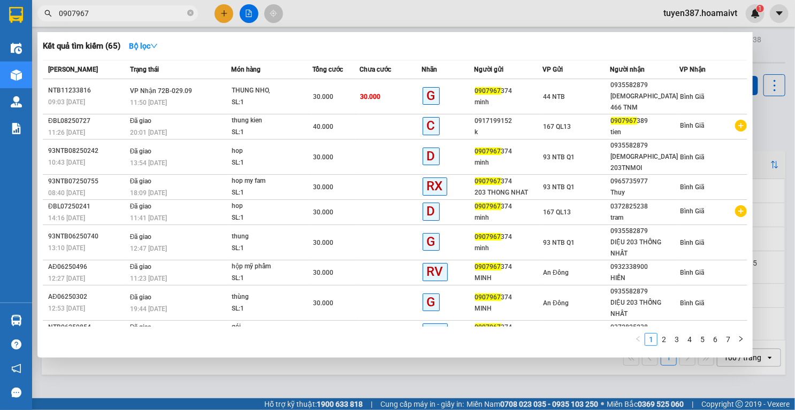
click at [285, 53] on div "Kết quả tìm kiếm ( 65 ) Bộ lọc" at bounding box center [395, 45] width 705 height 17
click at [188, 12] on icon "close-circle" at bounding box center [190, 13] width 6 height 6
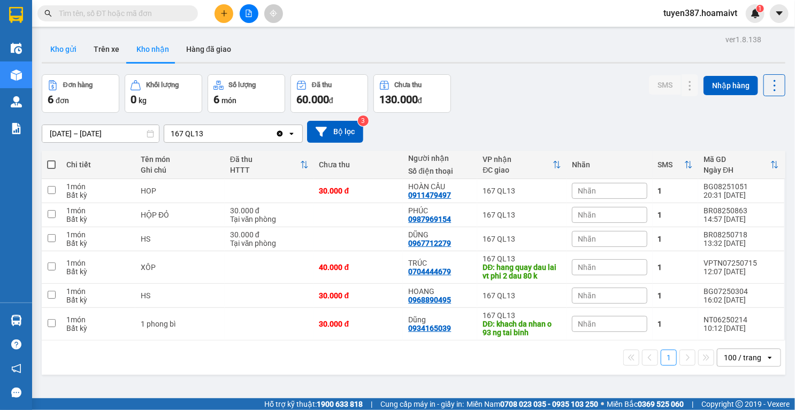
click at [62, 47] on button "Kho gửi" at bounding box center [63, 49] width 43 height 26
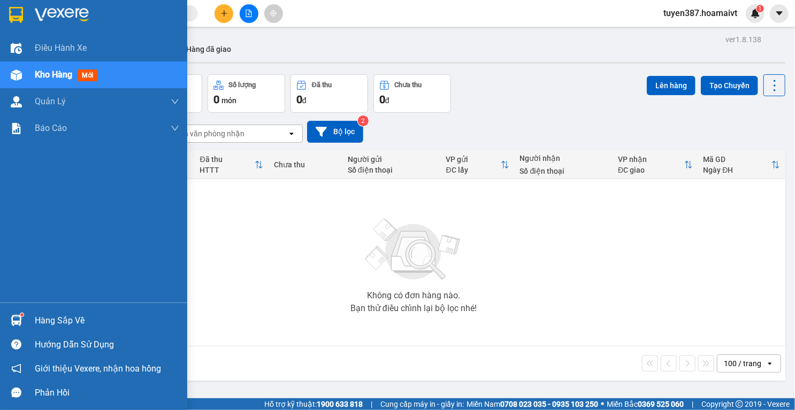
click at [17, 317] on img at bounding box center [16, 320] width 11 height 11
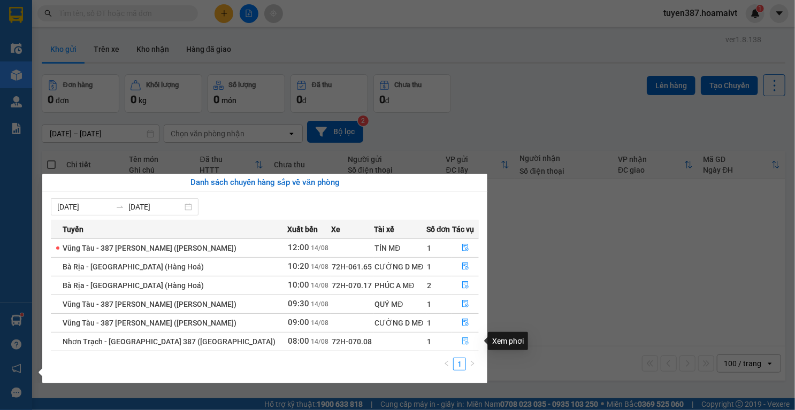
click at [462, 341] on icon "file-done" at bounding box center [465, 341] width 6 height 7
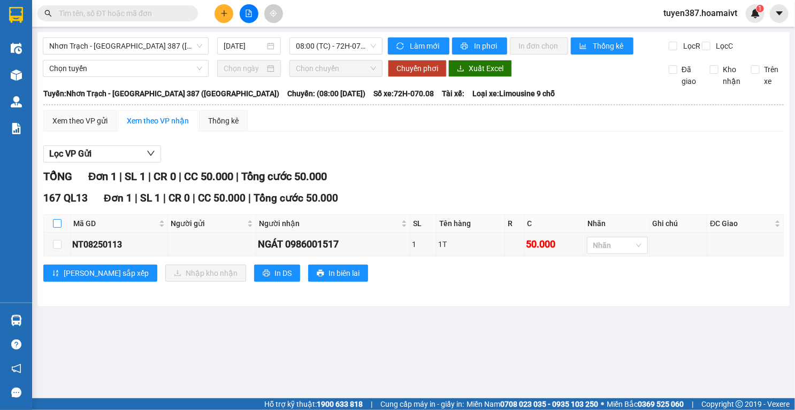
click at [58, 228] on input "checkbox" at bounding box center [57, 223] width 9 height 9
checkbox input "true"
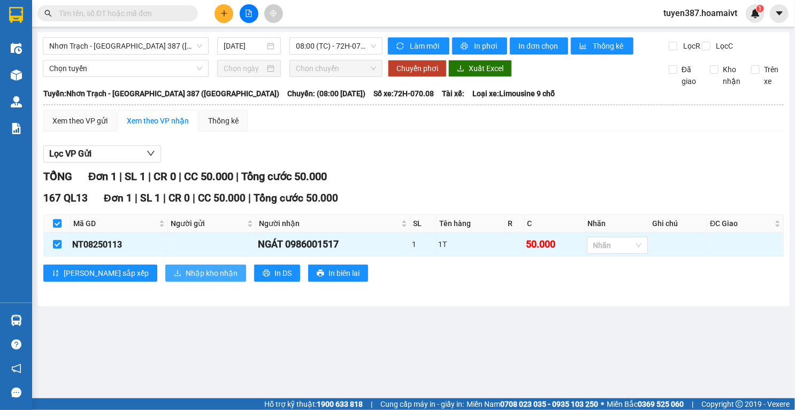
click at [186, 279] on span "Nhập kho nhận" at bounding box center [212, 273] width 52 height 12
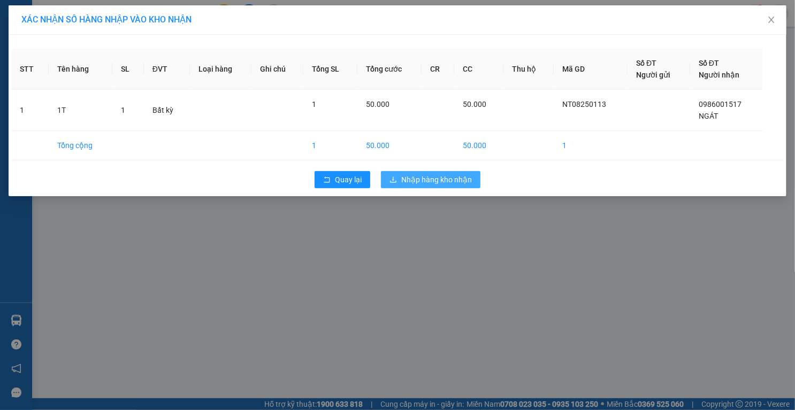
click at [426, 179] on span "Nhập hàng kho nhận" at bounding box center [436, 180] width 71 height 12
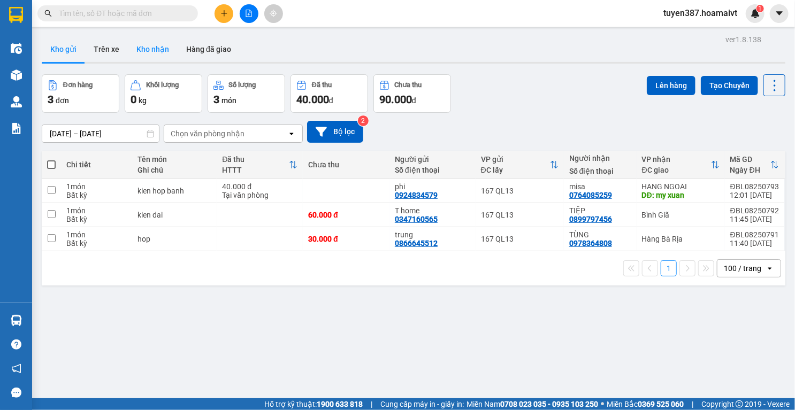
click at [154, 47] on button "Kho nhận" at bounding box center [153, 49] width 50 height 26
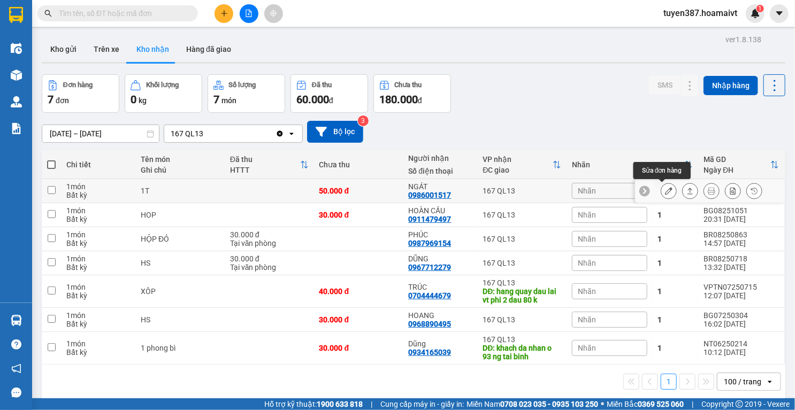
click at [665, 192] on icon at bounding box center [668, 190] width 7 height 7
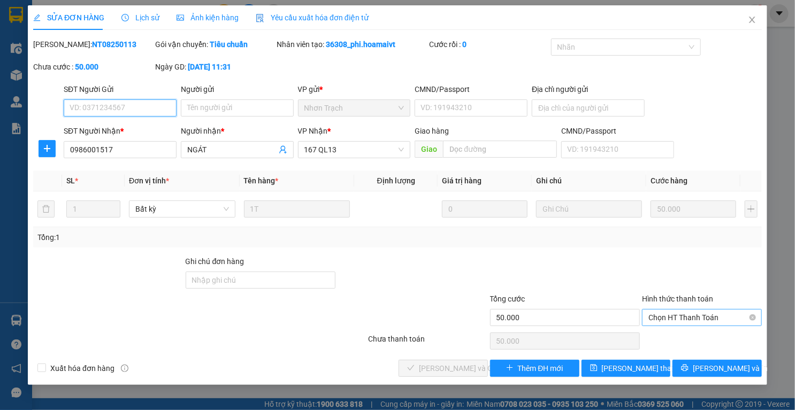
click at [715, 315] on span "Chọn HT Thanh Toán" at bounding box center [701, 318] width 107 height 16
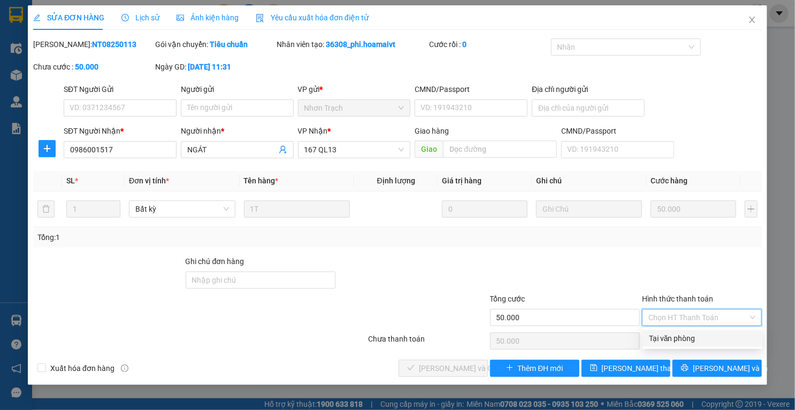
drag, startPoint x: 687, startPoint y: 340, endPoint x: 614, endPoint y: 340, distance: 73.3
click at [663, 342] on div "Tại văn phòng" at bounding box center [702, 339] width 107 height 12
type input "0"
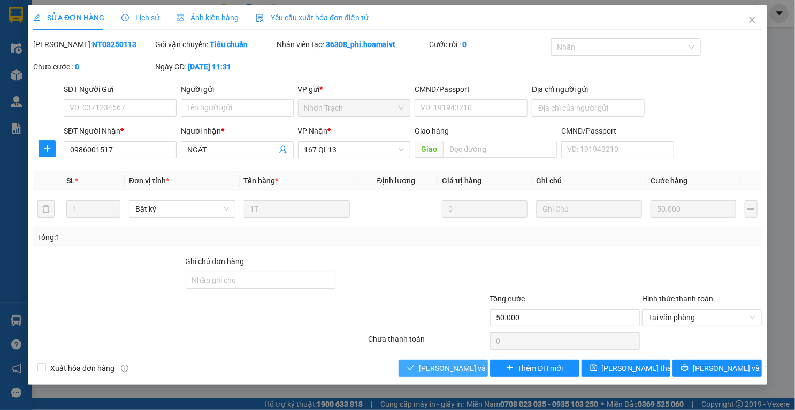
click at [458, 367] on span "Lưu và Giao hàng" at bounding box center [470, 369] width 103 height 12
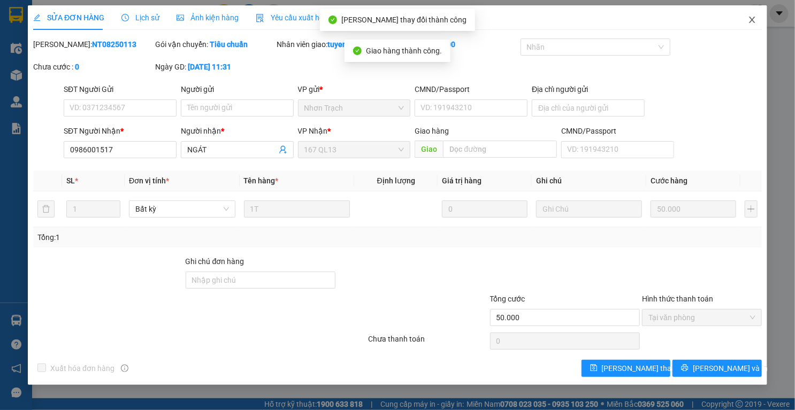
click at [752, 18] on icon "close" at bounding box center [752, 20] width 9 height 9
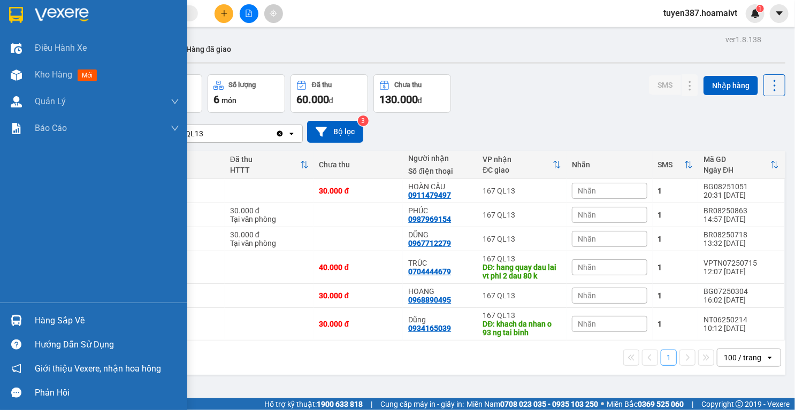
click at [15, 314] on div at bounding box center [16, 320] width 19 height 19
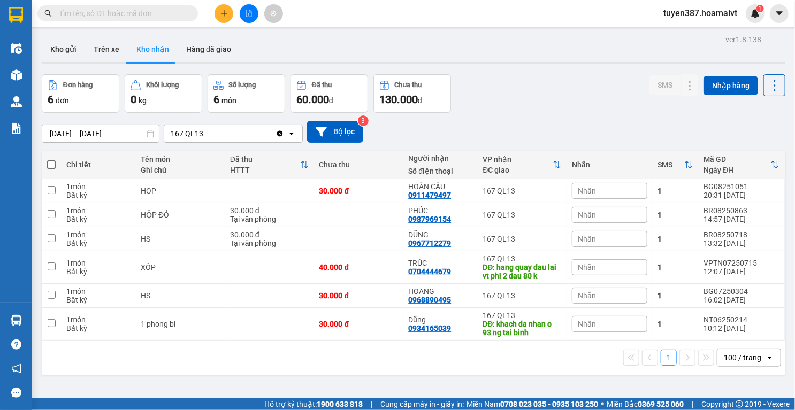
click at [524, 107] on section "Kết quả tìm kiếm ( 0 ) Bộ lọc No Data tuyen387.hoamaivt 1 Điều hành xe Kho hàng…" at bounding box center [397, 205] width 795 height 410
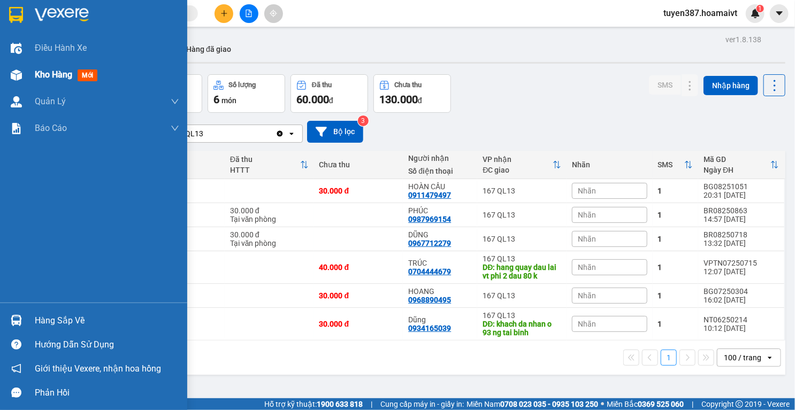
click at [11, 70] on img at bounding box center [16, 75] width 11 height 11
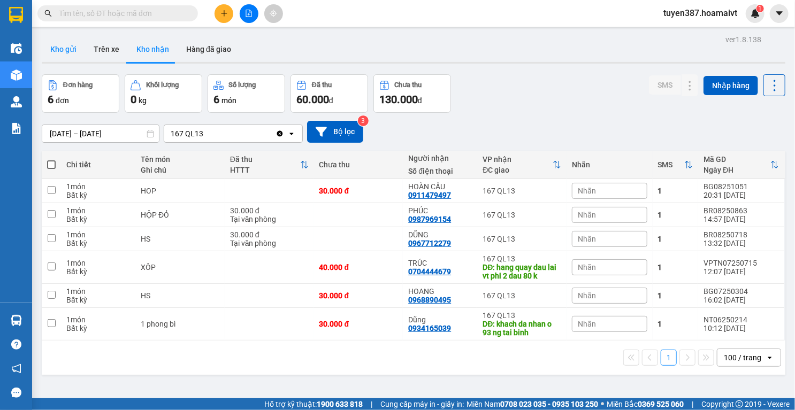
click at [62, 50] on button "Kho gửi" at bounding box center [63, 49] width 43 height 26
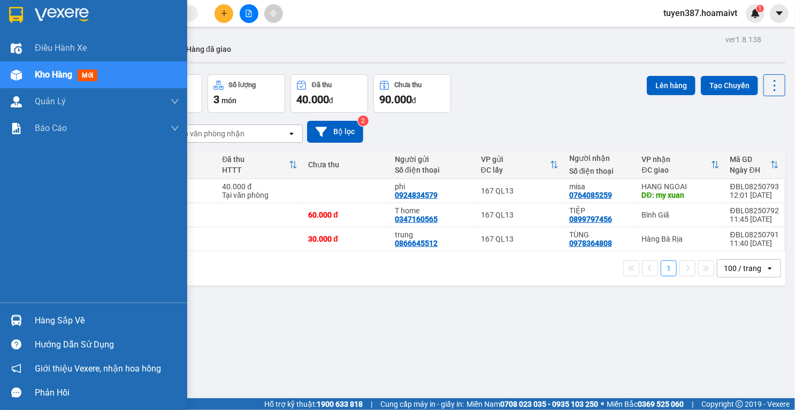
click at [19, 315] on img at bounding box center [16, 320] width 11 height 11
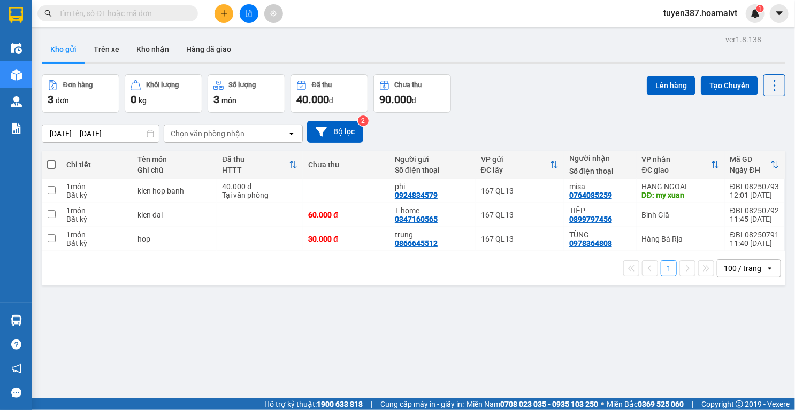
drag, startPoint x: 468, startPoint y: 124, endPoint x: 338, endPoint y: 114, distance: 130.4
click at [464, 124] on section "Kết quả tìm kiếm ( 0 ) Bộ lọc No Data tuyen387.hoamaivt 1 Điều hành xe Kho hàng…" at bounding box center [397, 205] width 795 height 410
click at [158, 48] on button "Kho nhận" at bounding box center [153, 49] width 50 height 26
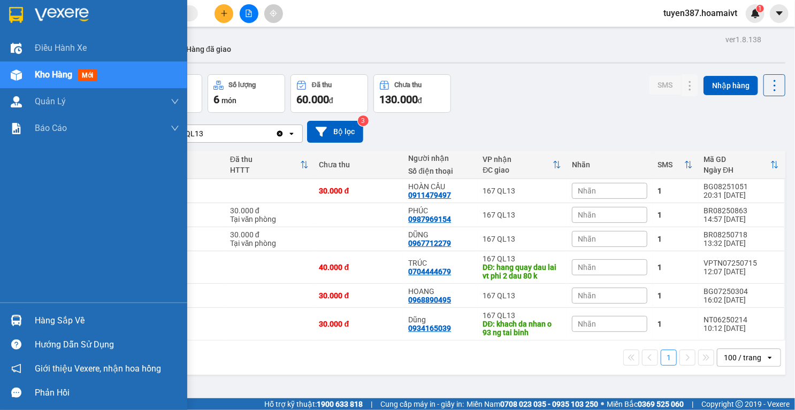
click at [11, 311] on div at bounding box center [16, 320] width 19 height 19
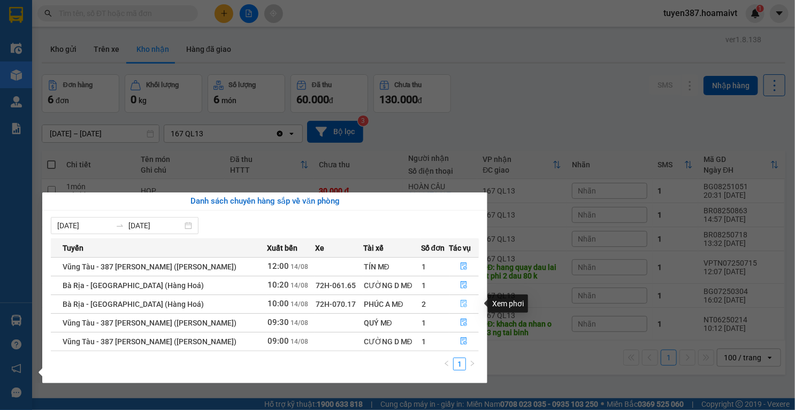
click at [463, 298] on button "button" at bounding box center [464, 304] width 29 height 17
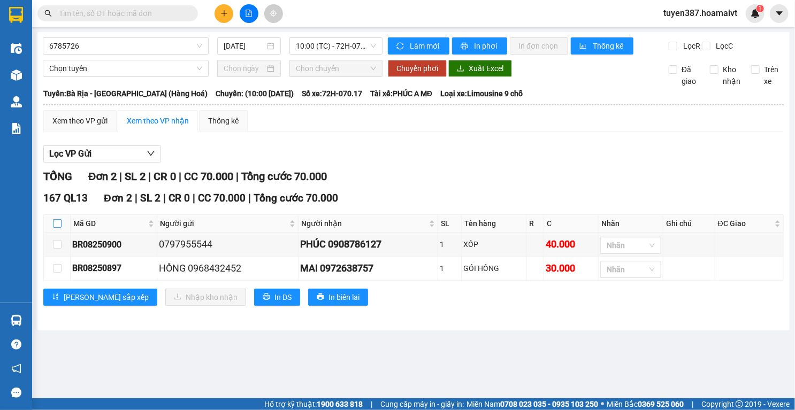
click at [57, 228] on input "checkbox" at bounding box center [57, 223] width 9 height 9
checkbox input "true"
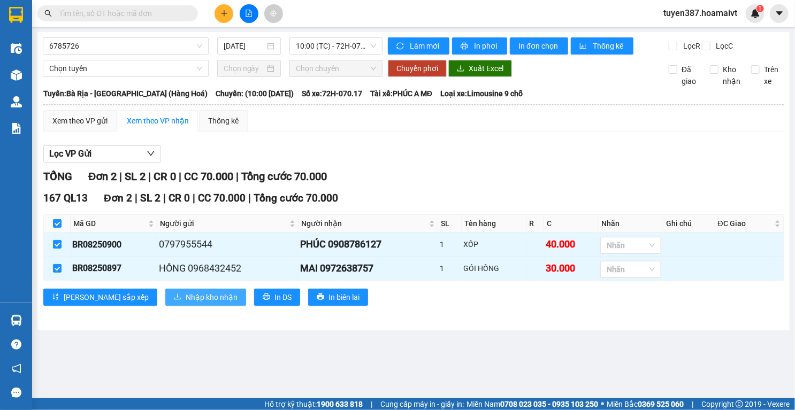
click at [186, 303] on span "Nhập kho nhận" at bounding box center [212, 298] width 52 height 12
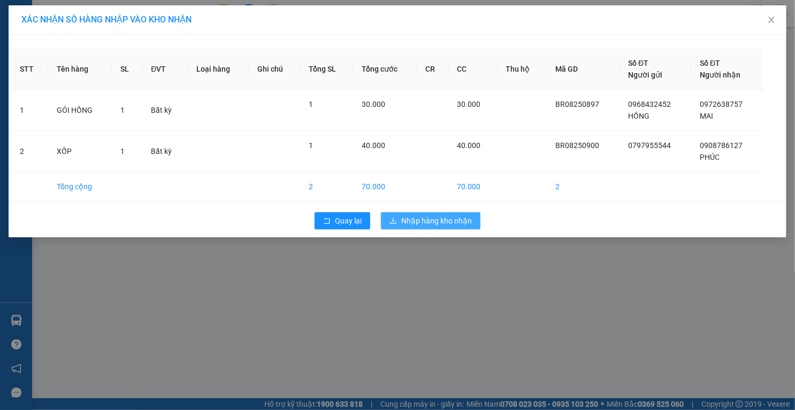
click at [427, 215] on span "Nhập hàng kho nhận" at bounding box center [436, 221] width 71 height 12
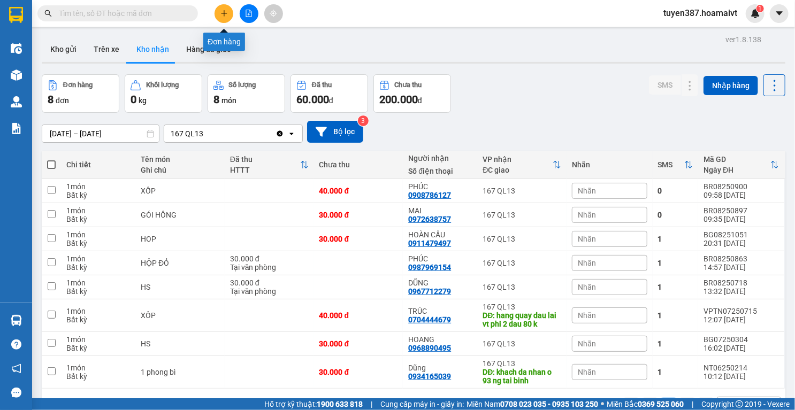
click at [228, 11] on button at bounding box center [224, 13] width 19 height 19
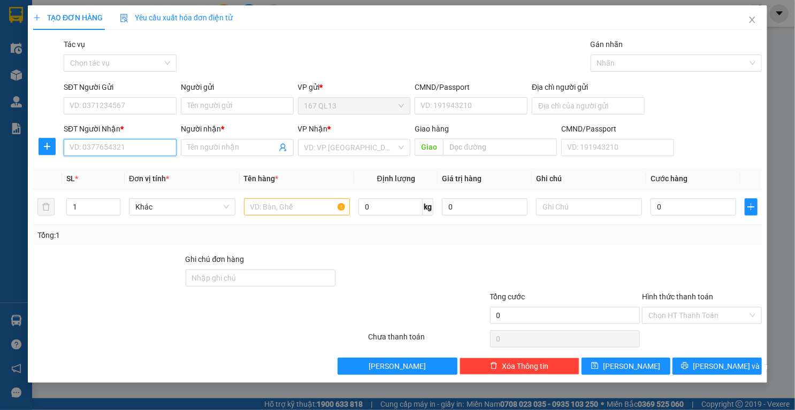
click at [163, 148] on input "SĐT Người Nhận *" at bounding box center [120, 147] width 113 height 17
click at [128, 169] on div "0908161757 - HÙNG" at bounding box center [120, 169] width 100 height 12
type input "0908161757"
type input "HÙNG"
type input "0908161757"
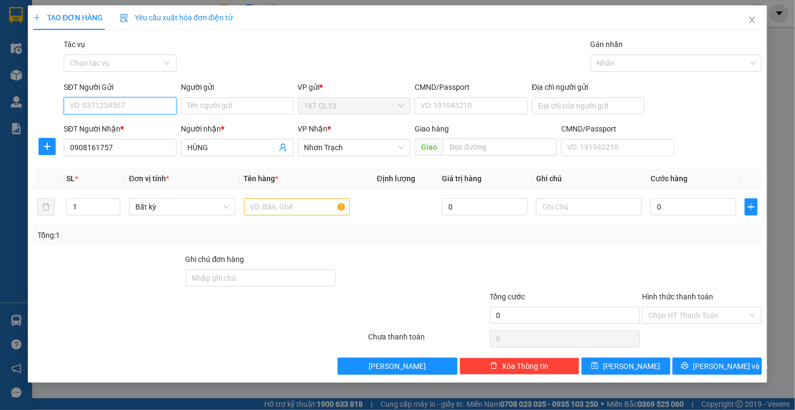
click at [157, 100] on input "SĐT Người Gửi" at bounding box center [120, 105] width 113 height 17
click at [127, 132] on div "0919700282 - tuan" at bounding box center [122, 127] width 105 height 12
type input "0919700282"
type input "tuan"
click at [297, 209] on input "text" at bounding box center [297, 206] width 106 height 17
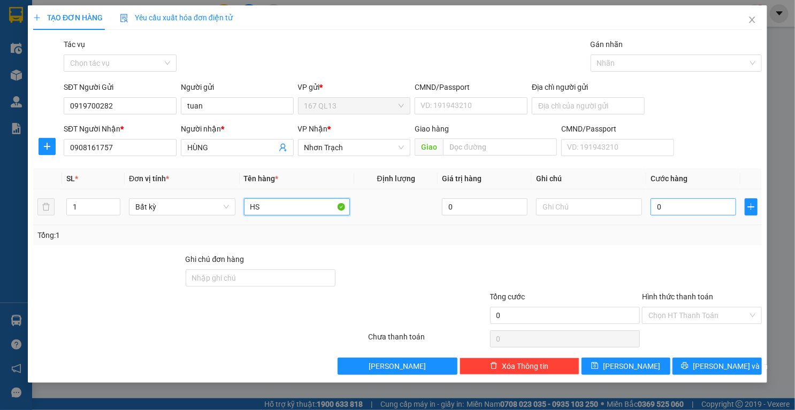
type input "HS"
click at [711, 205] on input "0" at bounding box center [694, 206] width 86 height 17
type input "3"
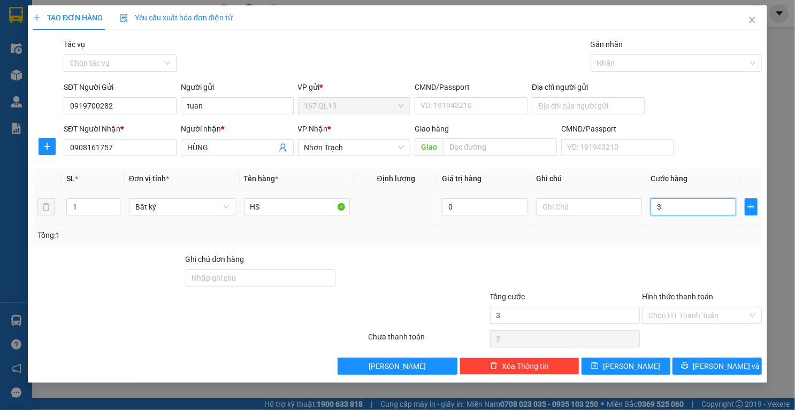
type input "30"
type input "30.000"
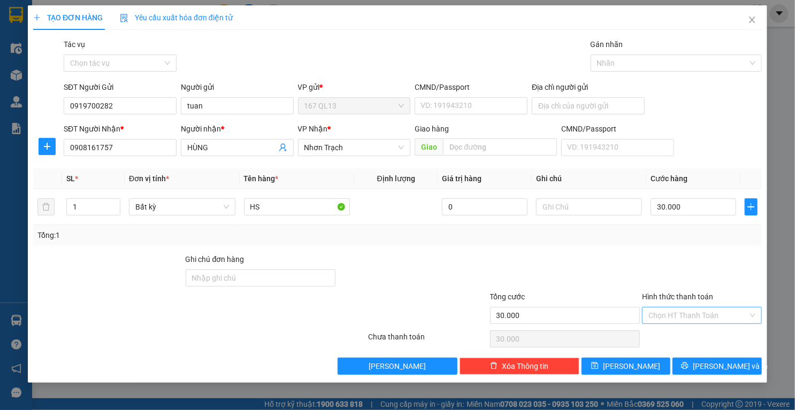
click at [688, 312] on input "Hình thức thanh toán" at bounding box center [698, 316] width 100 height 16
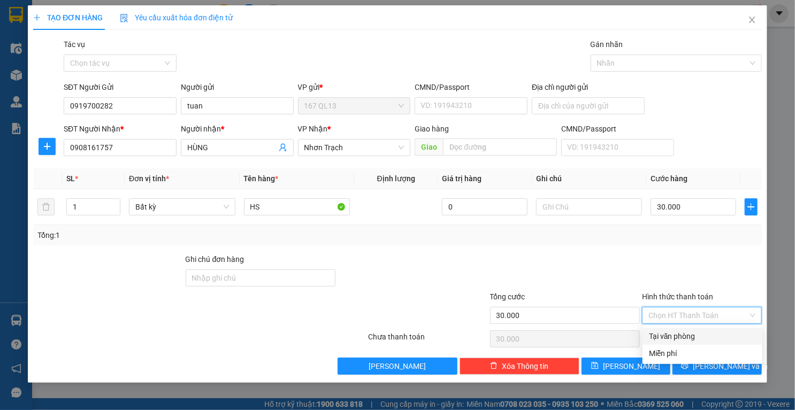
click at [685, 335] on div "Tại văn phòng" at bounding box center [702, 337] width 107 height 12
type input "0"
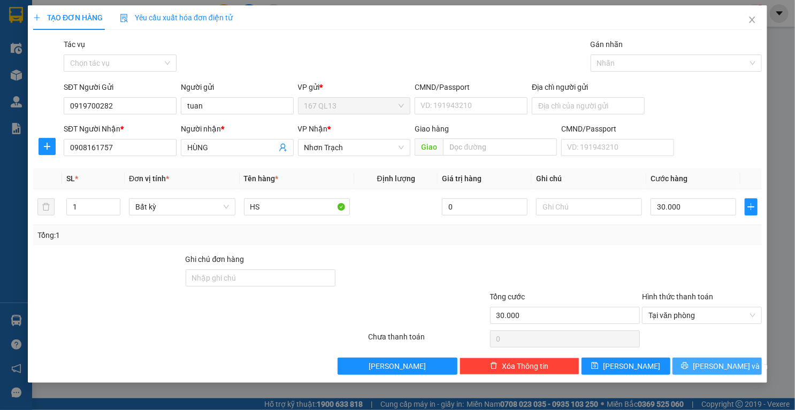
click at [697, 370] on button "Lưu và In" at bounding box center [716, 366] width 89 height 17
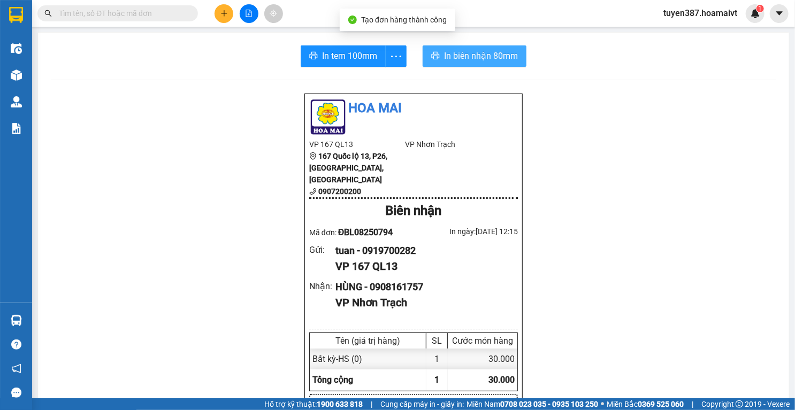
click at [477, 58] on span "In biên nhận 80mm" at bounding box center [481, 55] width 74 height 13
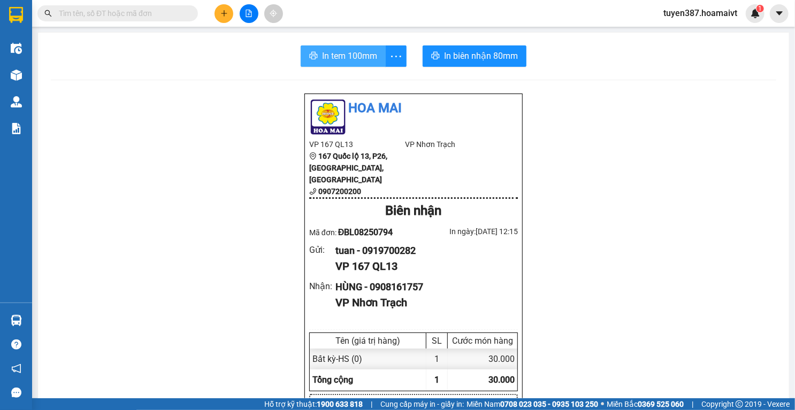
click at [318, 62] on button "In tem 100mm" at bounding box center [343, 55] width 85 height 21
click at [222, 11] on icon "plus" at bounding box center [223, 13] width 7 height 7
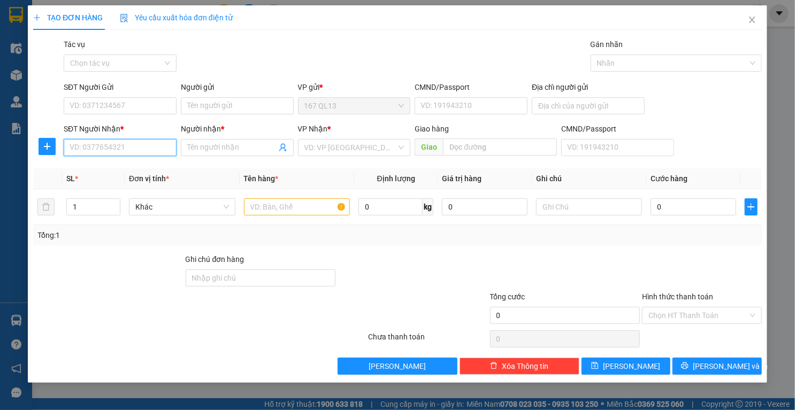
click at [157, 150] on input "SĐT Người Nhận *" at bounding box center [120, 147] width 113 height 17
click at [137, 170] on div "0977593884 - Quang" at bounding box center [122, 169] width 105 height 12
type input "0977593884"
type input "Quang"
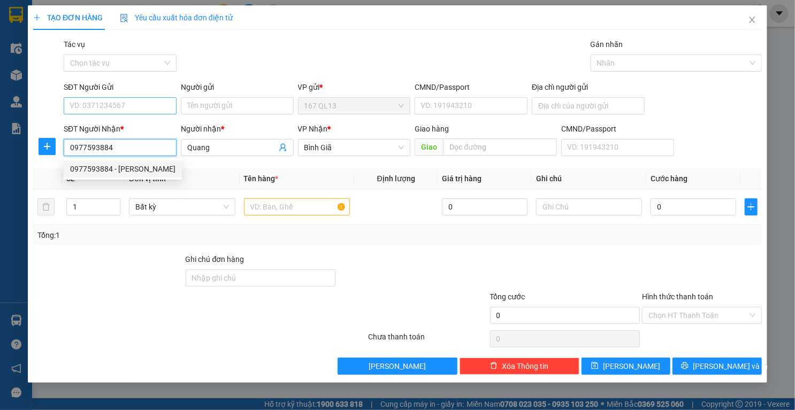
type input "0977593884"
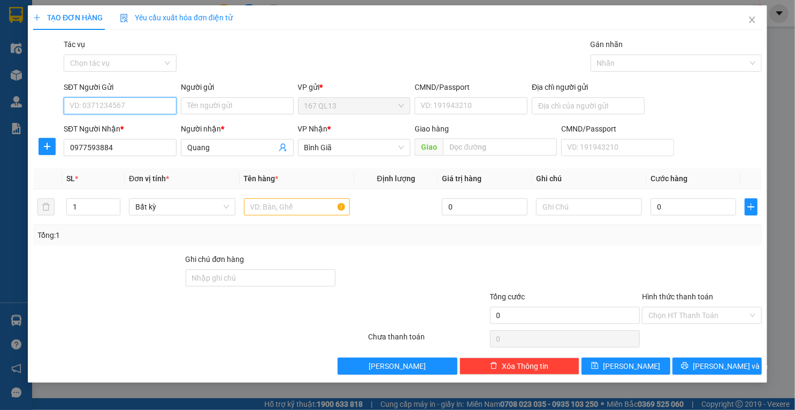
click at [150, 110] on input "SĐT Người Gửi" at bounding box center [120, 105] width 113 height 17
click at [135, 129] on div "0906480603 - ngan" at bounding box center [120, 127] width 100 height 12
type input "0906480603"
type input "ngan"
type input "045051000396"
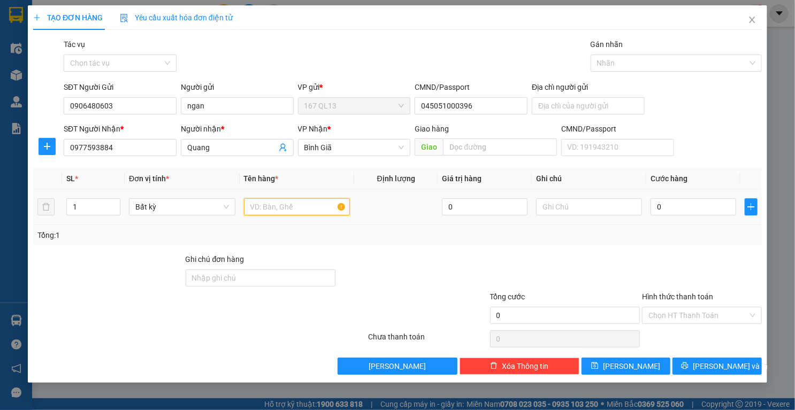
click at [313, 210] on input "text" at bounding box center [297, 206] width 106 height 17
type input "HS"
type input "3"
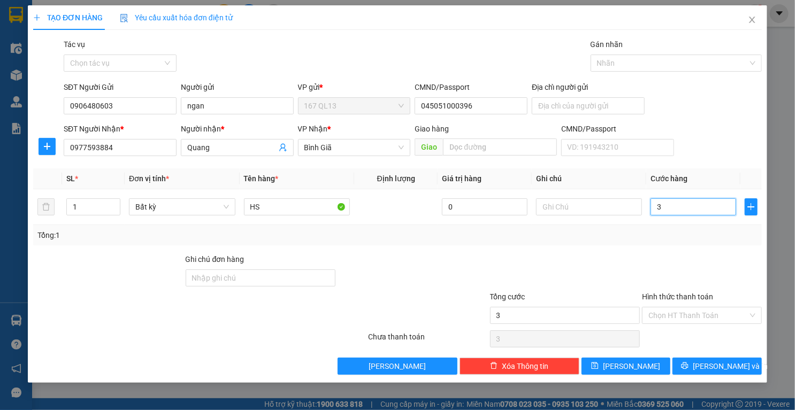
type input "30"
type input "30.000"
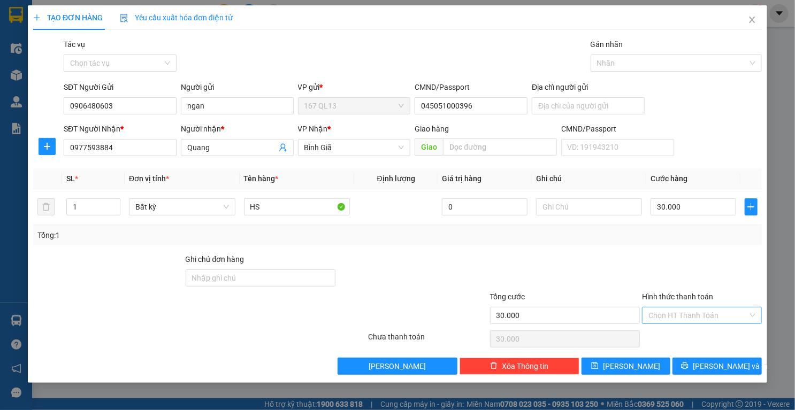
click at [707, 316] on input "Hình thức thanh toán" at bounding box center [698, 316] width 100 height 16
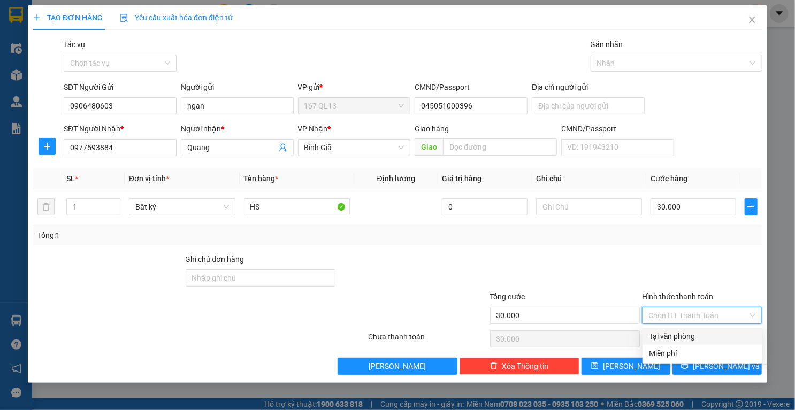
click at [695, 333] on div "Tại văn phòng" at bounding box center [702, 337] width 107 height 12
type input "0"
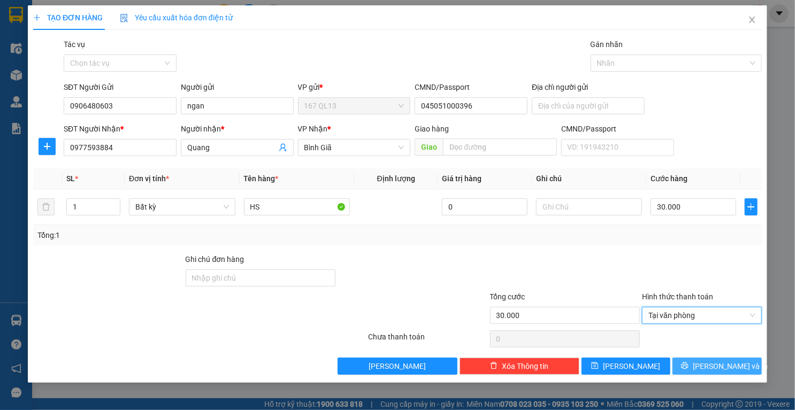
click at [691, 363] on button "Lưu và In" at bounding box center [716, 366] width 89 height 17
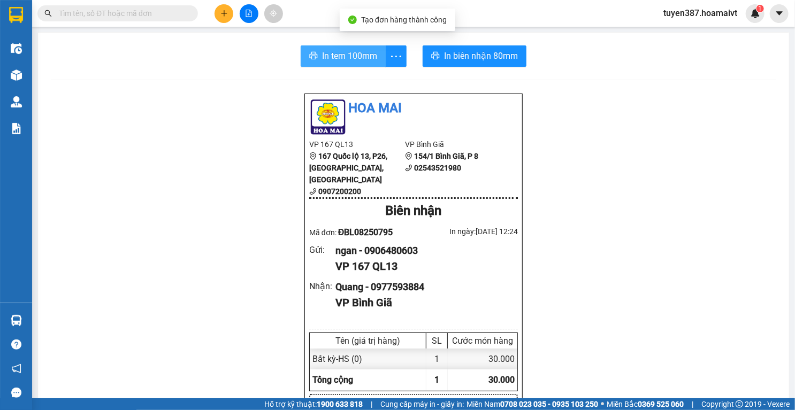
click at [368, 55] on span "In tem 100mm" at bounding box center [349, 55] width 55 height 13
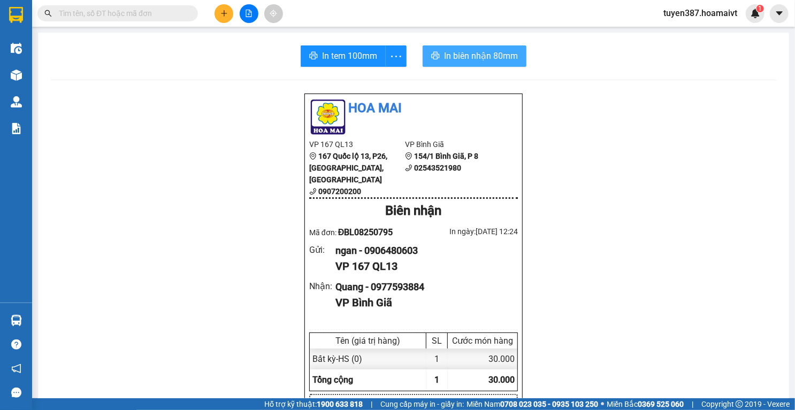
click at [485, 64] on button "In biên nhận 80mm" at bounding box center [475, 55] width 104 height 21
click at [225, 11] on icon "plus" at bounding box center [223, 13] width 7 height 7
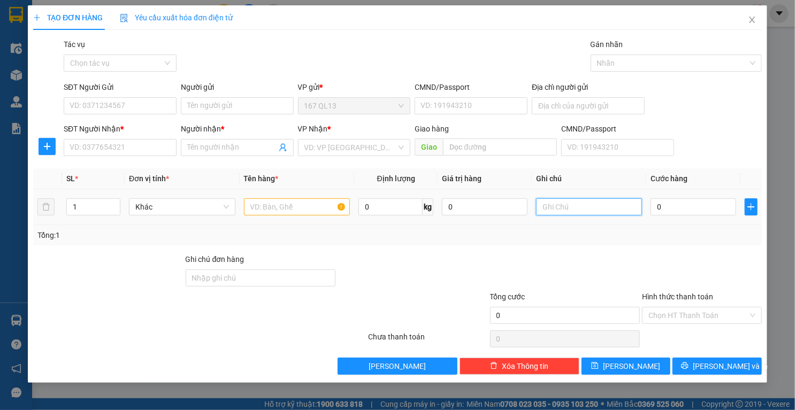
click at [616, 210] on input "text" at bounding box center [589, 206] width 106 height 17
type input "X"
click at [318, 212] on input "text" at bounding box center [297, 206] width 106 height 17
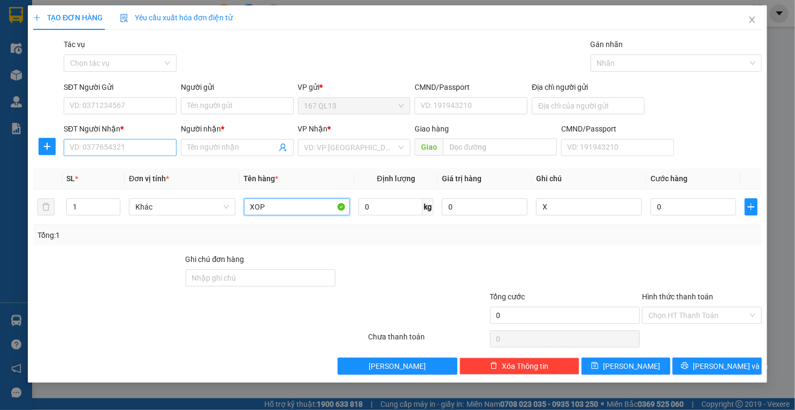
type input "XOP"
click at [145, 143] on input "SĐT Người Nhận *" at bounding box center [120, 147] width 113 height 17
type input "0936232707"
click at [344, 148] on input "search" at bounding box center [350, 148] width 93 height 16
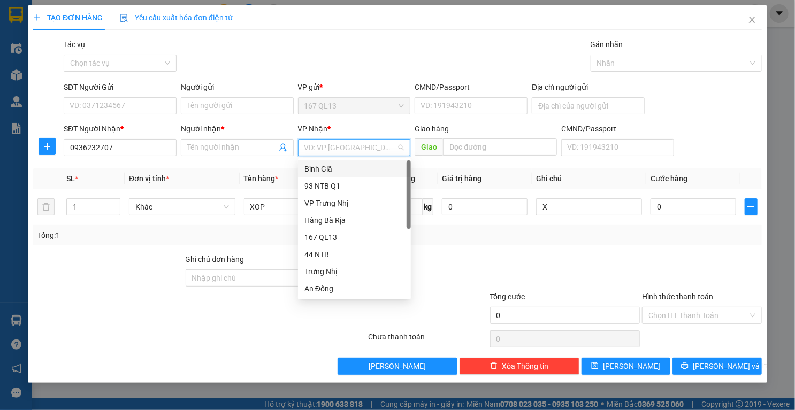
drag, startPoint x: 318, startPoint y: 171, endPoint x: 312, endPoint y: 171, distance: 6.4
click at [316, 171] on div "Bình Giã" at bounding box center [354, 169] width 100 height 12
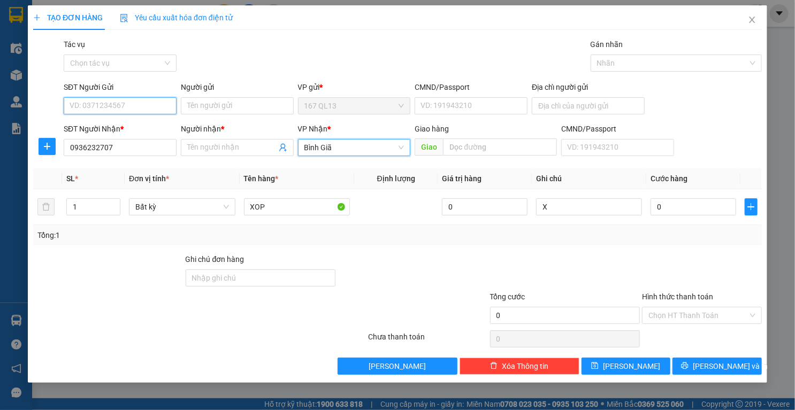
click at [146, 105] on input "SĐT Người Gửi" at bounding box center [120, 105] width 113 height 17
click at [240, 137] on div "Người nhận *" at bounding box center [237, 131] width 113 height 16
click at [242, 146] on input "Người nhận *" at bounding box center [231, 148] width 89 height 12
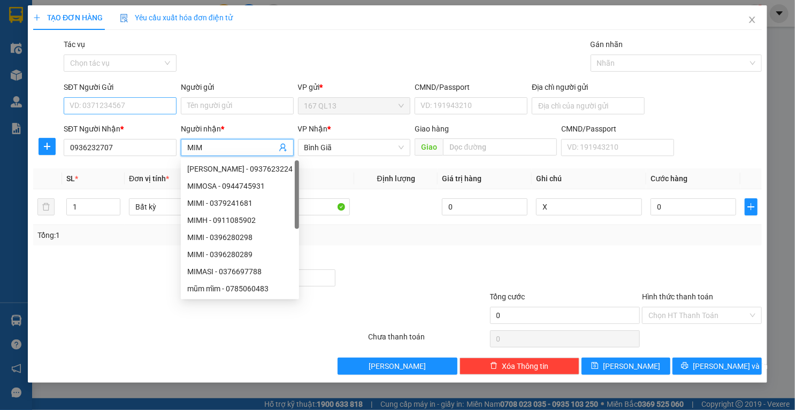
type input "MIM"
click at [127, 105] on input "SĐT Người Gửi" at bounding box center [120, 105] width 113 height 17
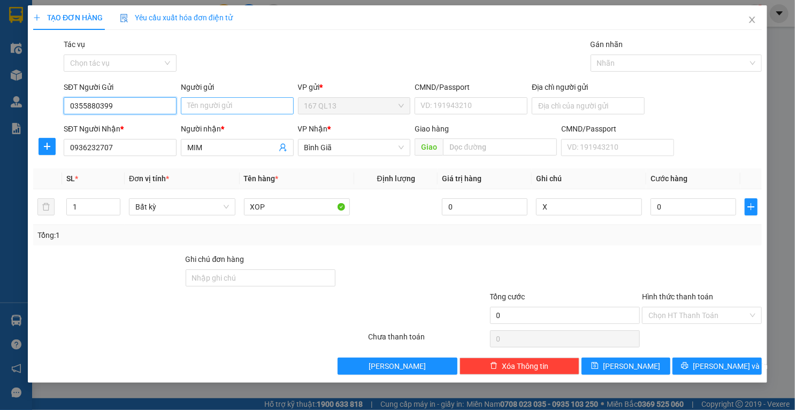
type input "0355880399"
click at [269, 98] on input "Người gửi" at bounding box center [237, 105] width 113 height 17
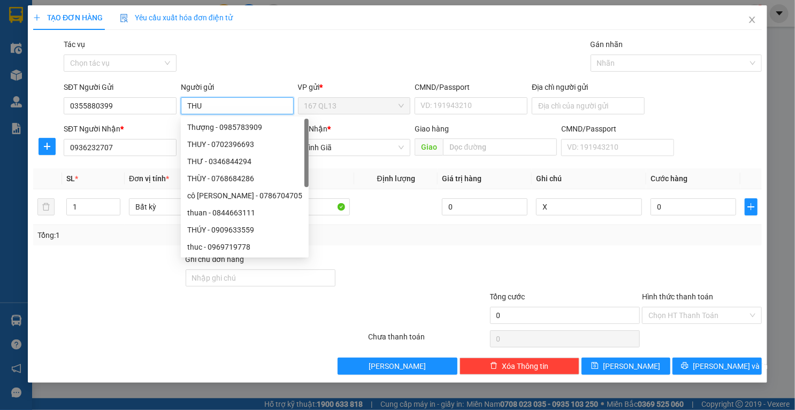
type input "THU"
click at [423, 235] on div "Tổng: 1" at bounding box center [397, 236] width 720 height 12
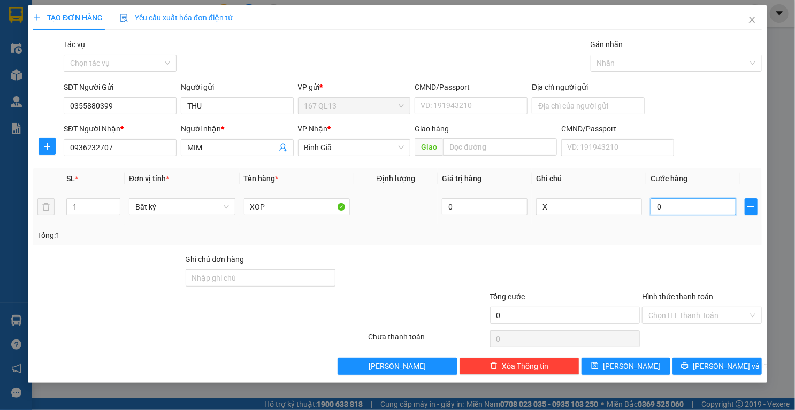
click at [685, 210] on input "0" at bounding box center [694, 206] width 86 height 17
type input "8"
type input "80"
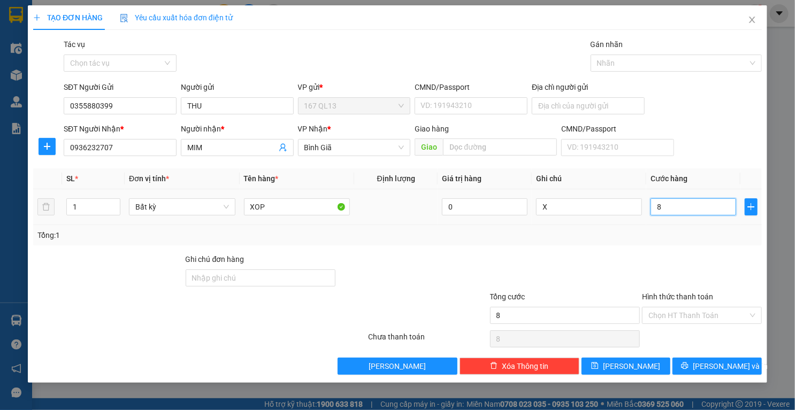
type input "80"
type input "8"
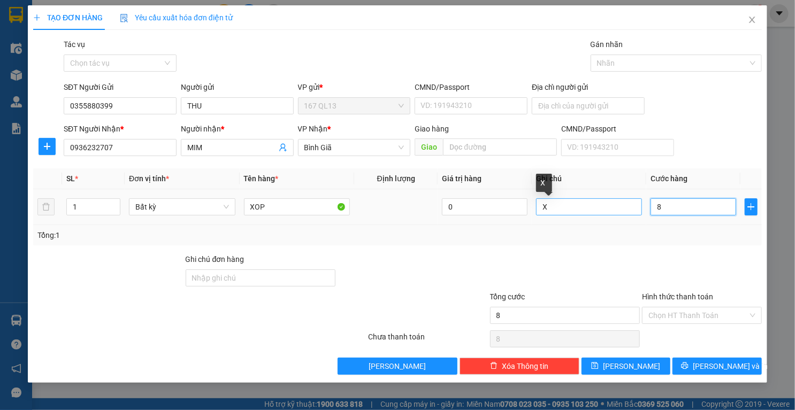
type input "8T"
type input "0"
type input "8"
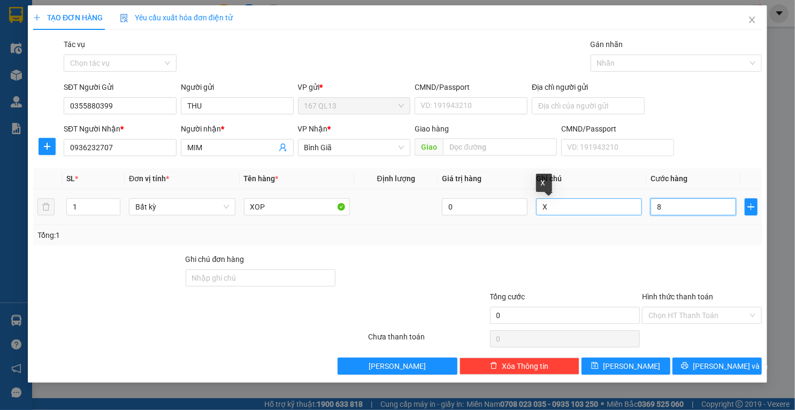
type input "8"
type input "80"
type input "80.000"
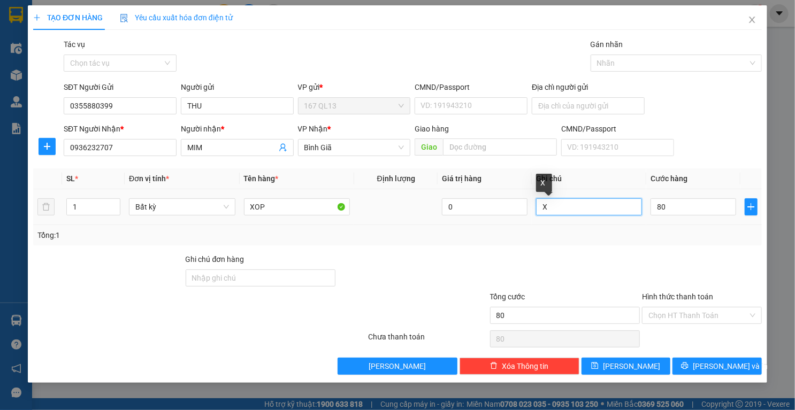
type input "80.000"
click at [551, 208] on input "X" at bounding box center [589, 206] width 106 height 17
type input "TRAI CAY"
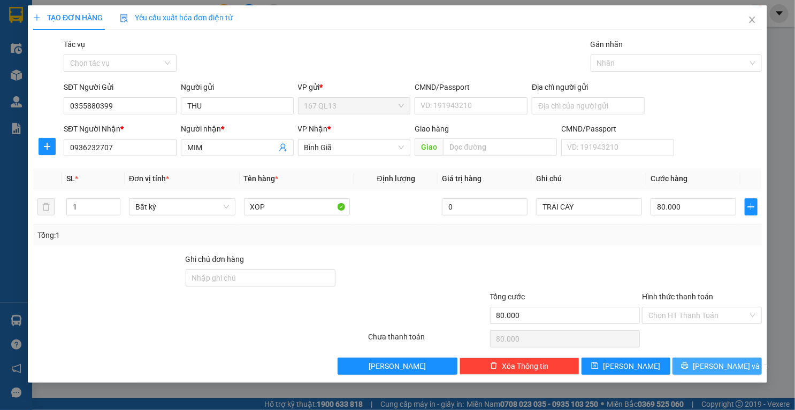
click at [693, 369] on button "Lưu và In" at bounding box center [716, 366] width 89 height 17
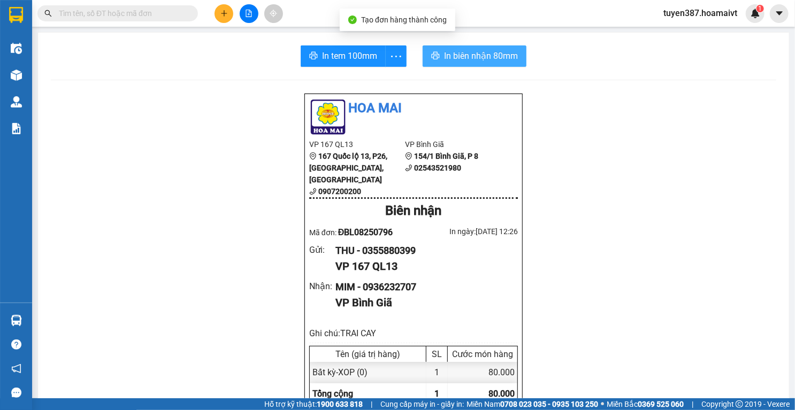
click at [445, 50] on span "In biên nhận 80mm" at bounding box center [481, 55] width 74 height 13
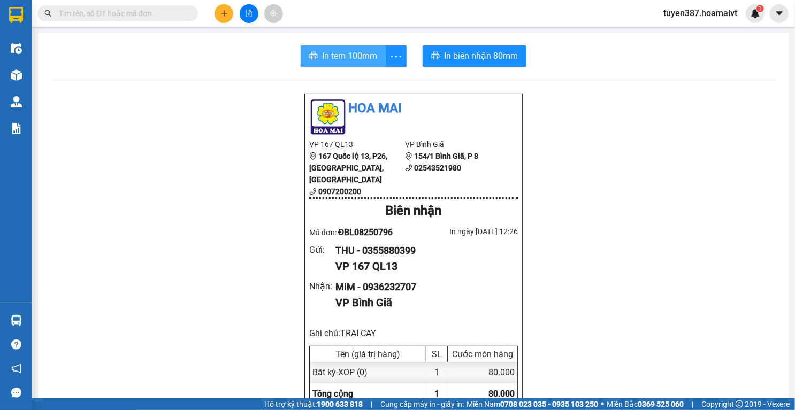
click at [342, 55] on span "In tem 100mm" at bounding box center [349, 55] width 55 height 13
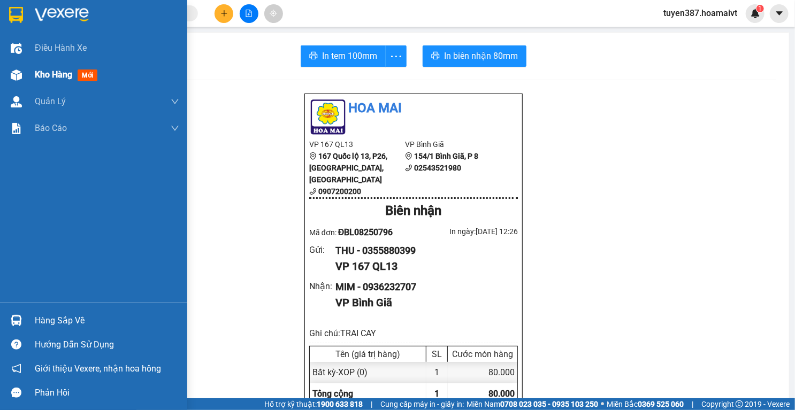
click at [16, 71] on img at bounding box center [16, 75] width 11 height 11
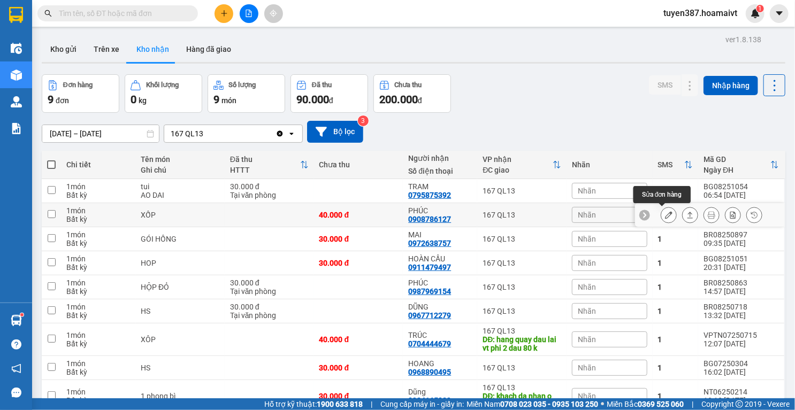
click at [665, 213] on icon at bounding box center [668, 214] width 7 height 7
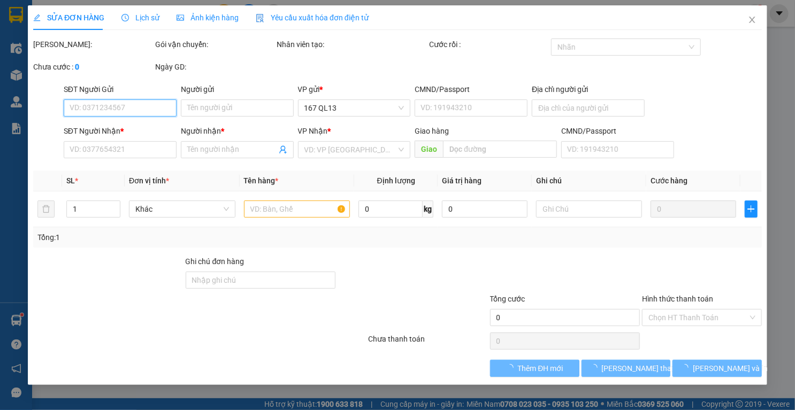
type input "0797955544"
type input "0908786127"
type input "PHÚC"
type input "40.000"
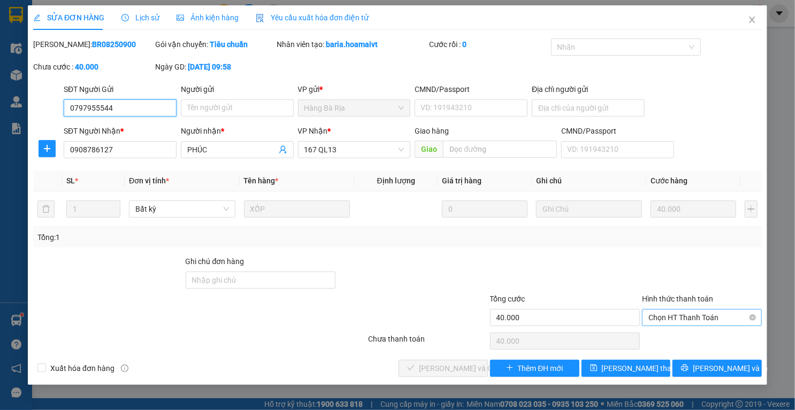
click at [689, 316] on span "Chọn HT Thanh Toán" at bounding box center [701, 318] width 107 height 16
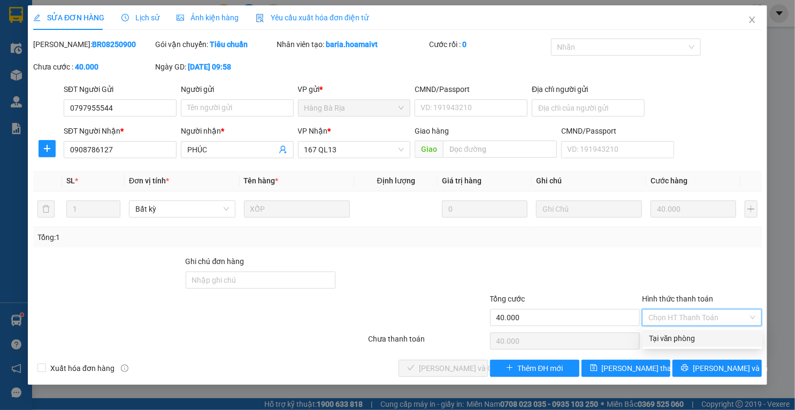
click at [683, 339] on div "Tại văn phòng" at bounding box center [702, 339] width 107 height 12
type input "0"
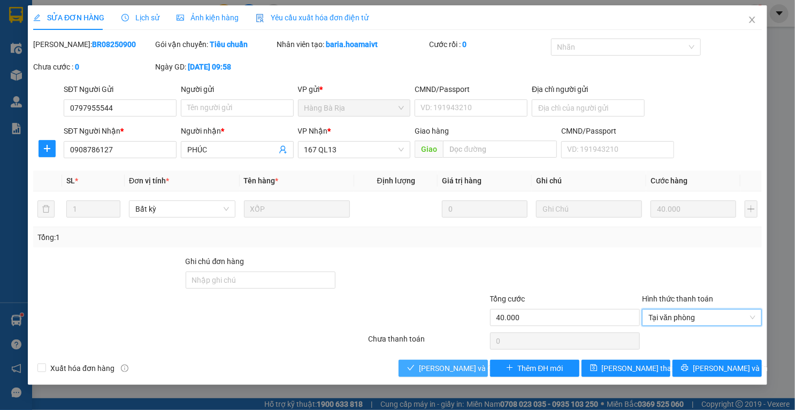
drag, startPoint x: 448, startPoint y: 368, endPoint x: 457, endPoint y: 338, distance: 31.5
click at [448, 366] on span "Lưu và Giao hàng" at bounding box center [470, 369] width 103 height 12
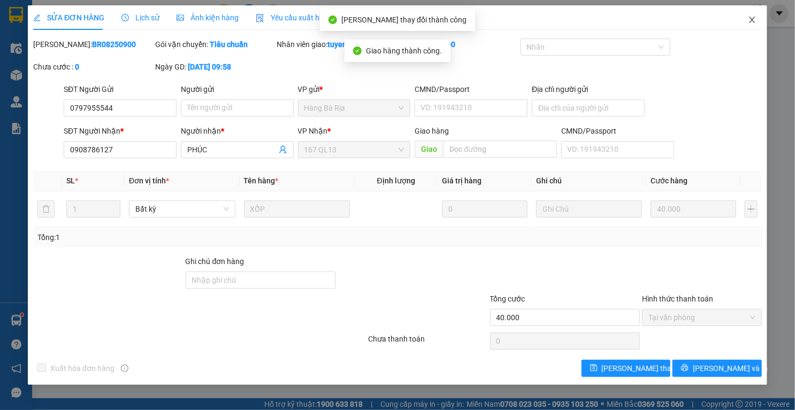
click at [753, 21] on icon "close" at bounding box center [752, 20] width 9 height 9
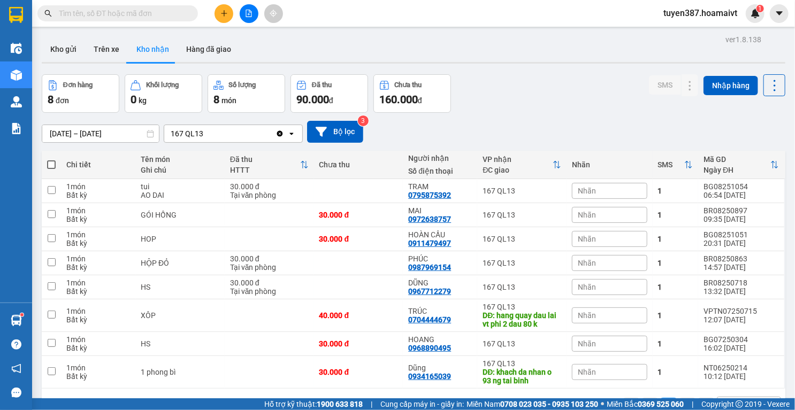
click at [148, 52] on button "Kho nhận" at bounding box center [153, 49] width 50 height 26
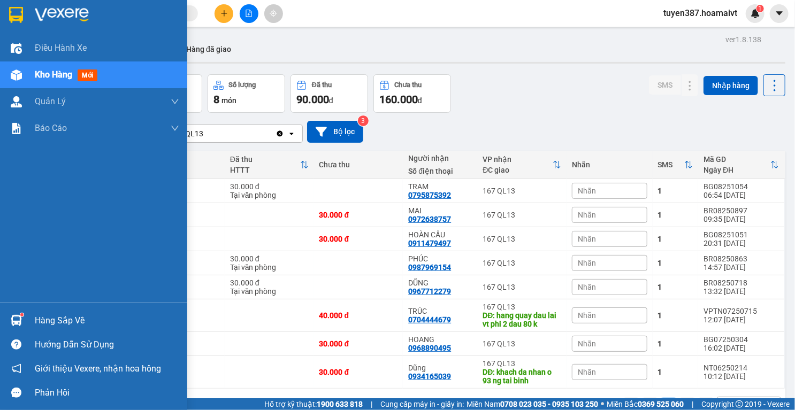
click at [14, 319] on img at bounding box center [16, 320] width 11 height 11
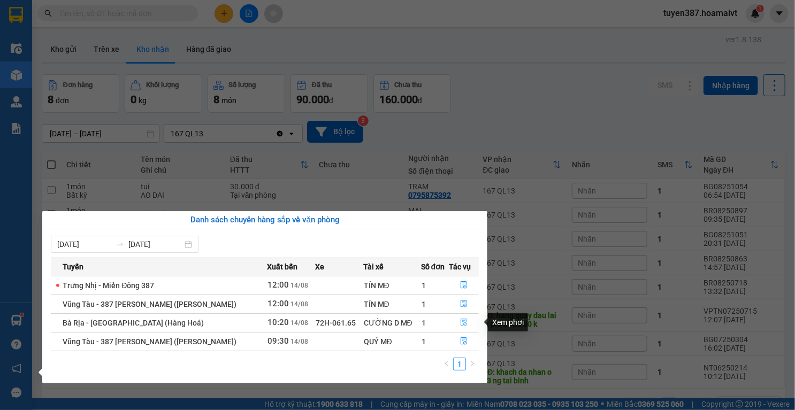
click at [463, 323] on icon "file-done" at bounding box center [464, 322] width 6 height 7
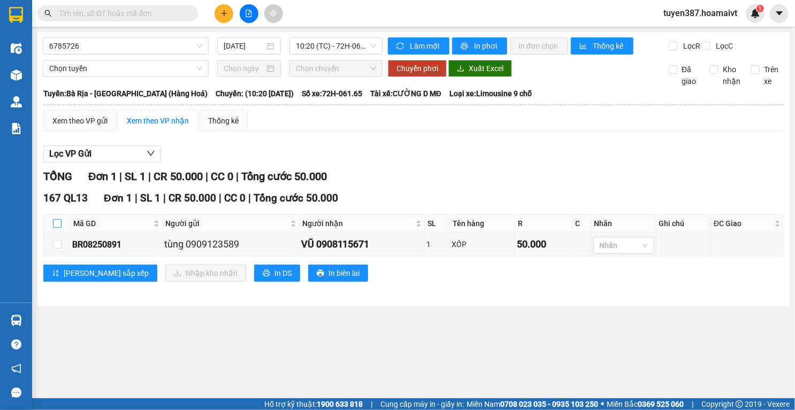
click at [55, 228] on input "checkbox" at bounding box center [57, 223] width 9 height 9
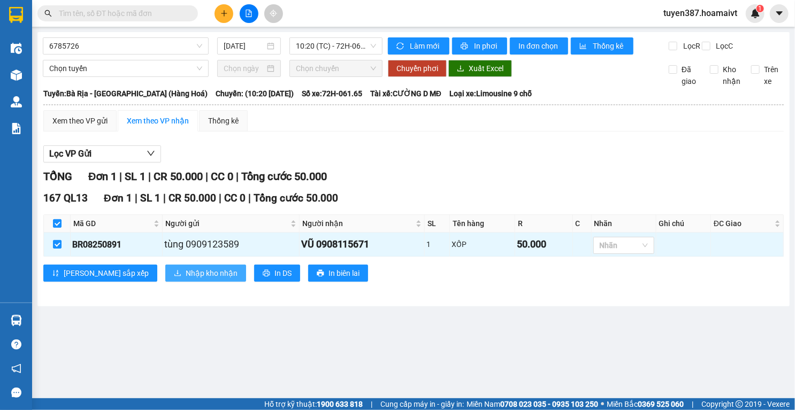
click at [186, 277] on span "Nhập kho nhận" at bounding box center [212, 273] width 52 height 12
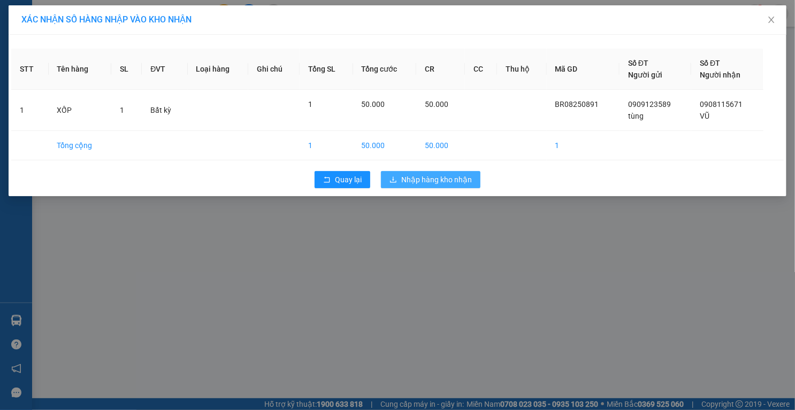
click at [424, 178] on span "Nhập hàng kho nhận" at bounding box center [436, 180] width 71 height 12
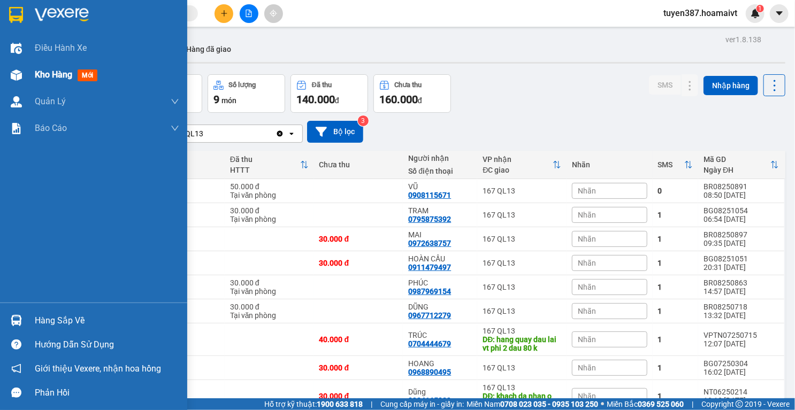
click at [20, 73] on img at bounding box center [16, 75] width 11 height 11
